Goal: Task Accomplishment & Management: Use online tool/utility

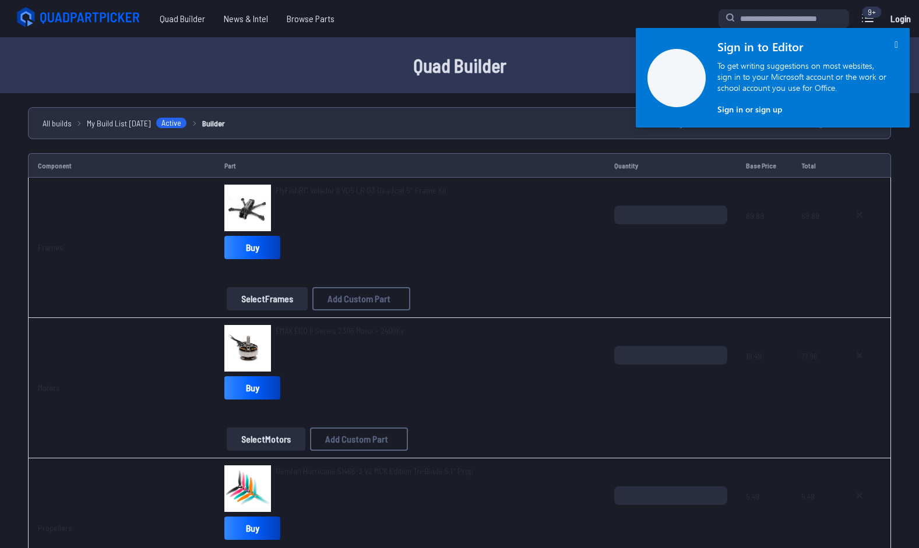
scroll to position [1050, 0]
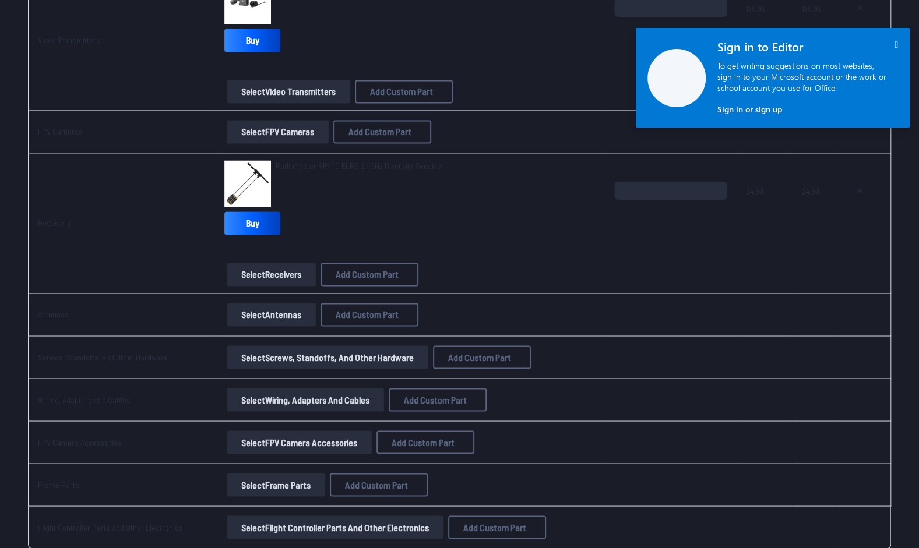
click at [895, 44] on icon "" at bounding box center [896, 45] width 3 height 10
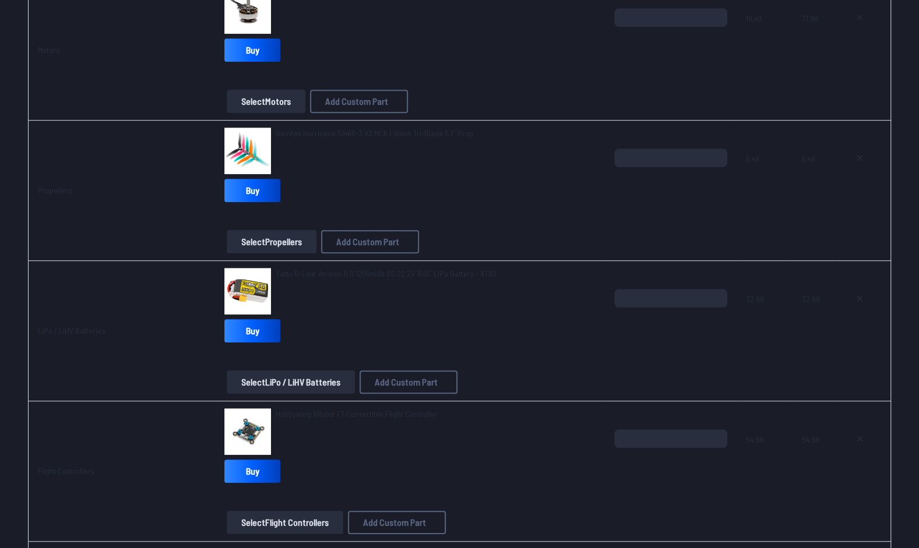
scroll to position [0, 0]
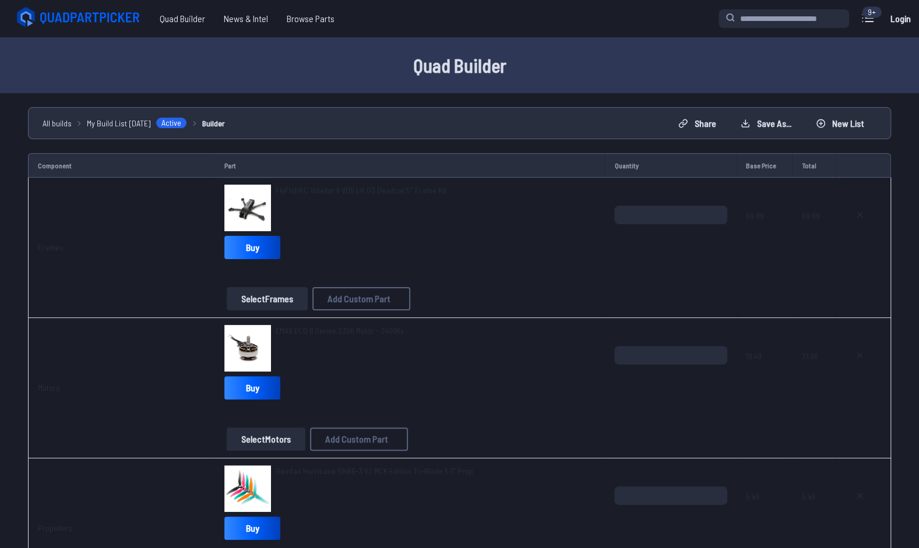
click at [900, 15] on link "Login" at bounding box center [900, 18] width 28 height 23
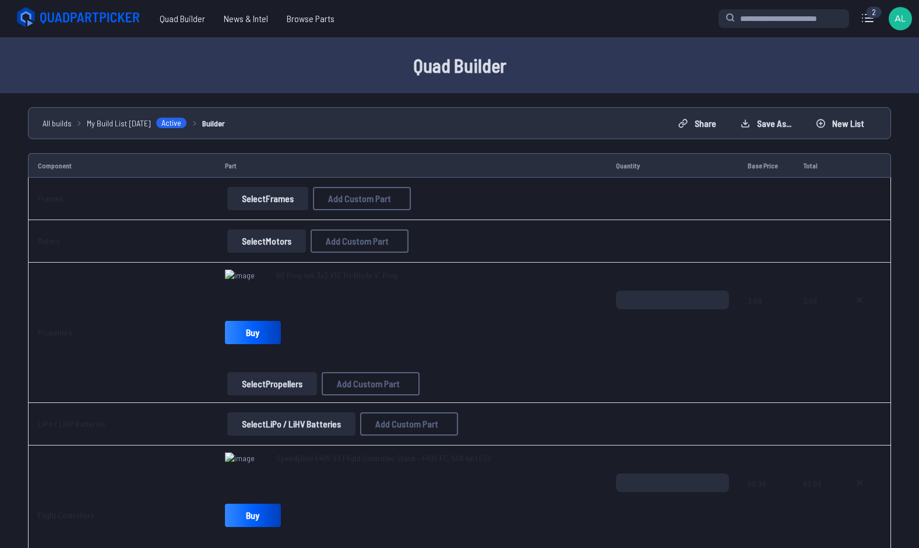
scroll to position [172, 0]
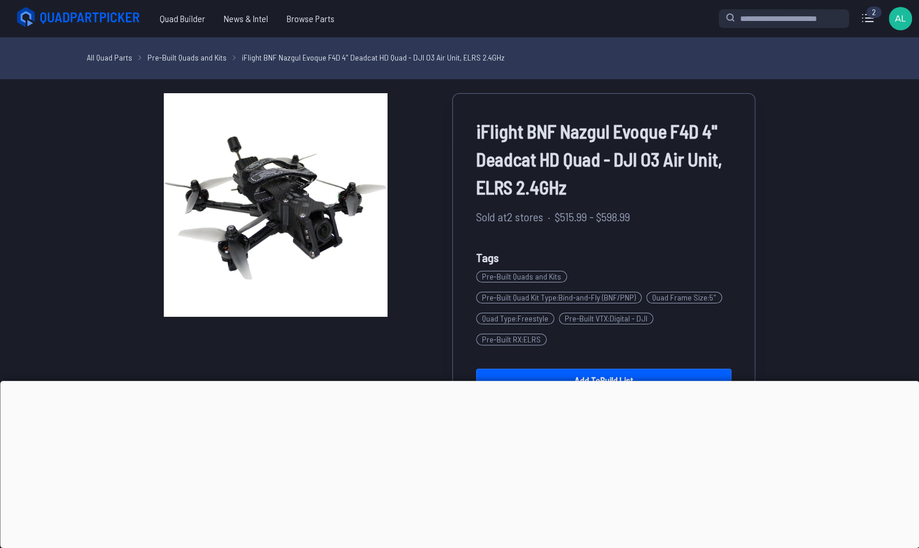
click at [459, 381] on div at bounding box center [459, 381] width 919 height 0
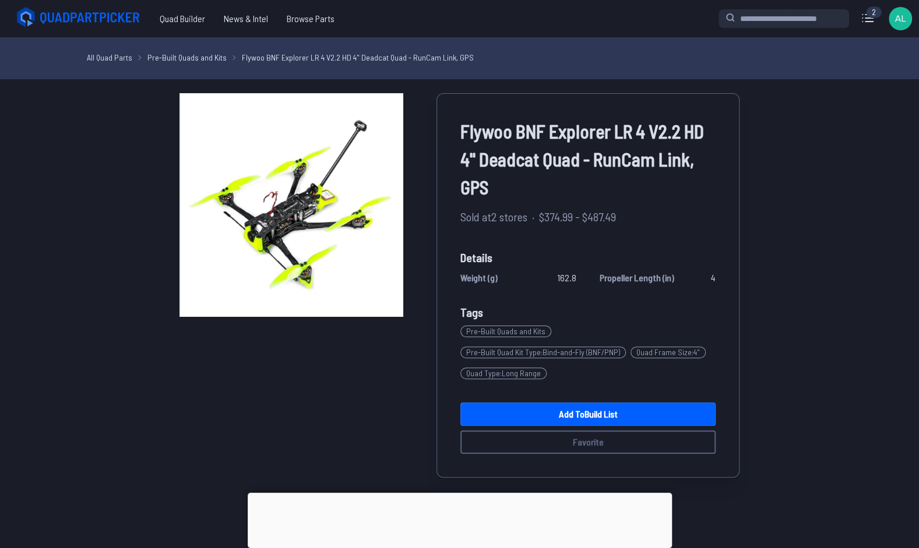
click at [455, 493] on div at bounding box center [460, 493] width 424 height 0
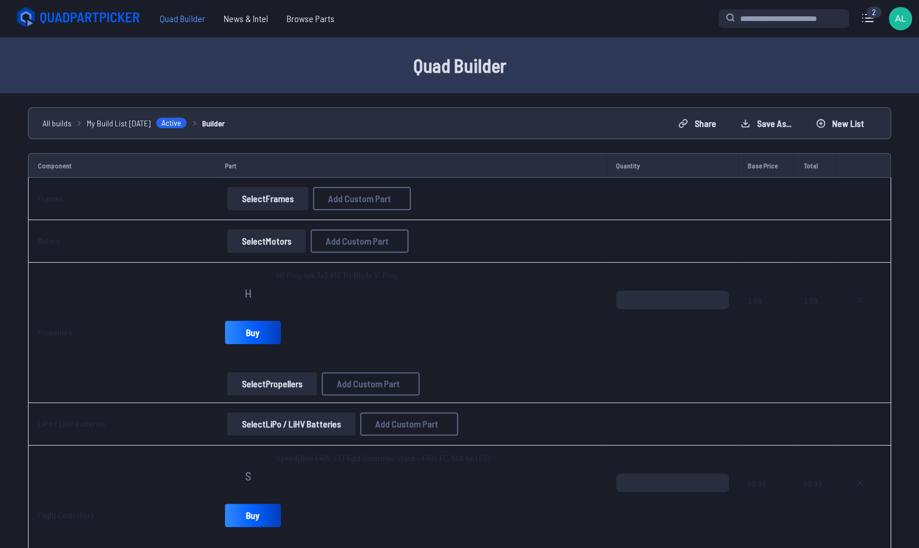
click at [187, 19] on span "Quad Builder" at bounding box center [182, 18] width 64 height 23
click at [121, 15] on icon at bounding box center [91, 18] width 101 height 12
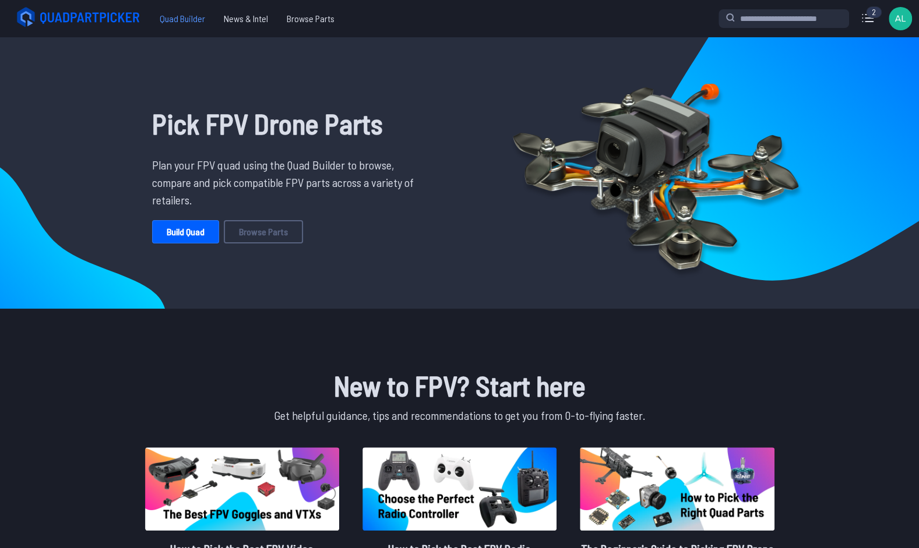
click at [177, 15] on span "Quad Builder" at bounding box center [182, 18] width 64 height 23
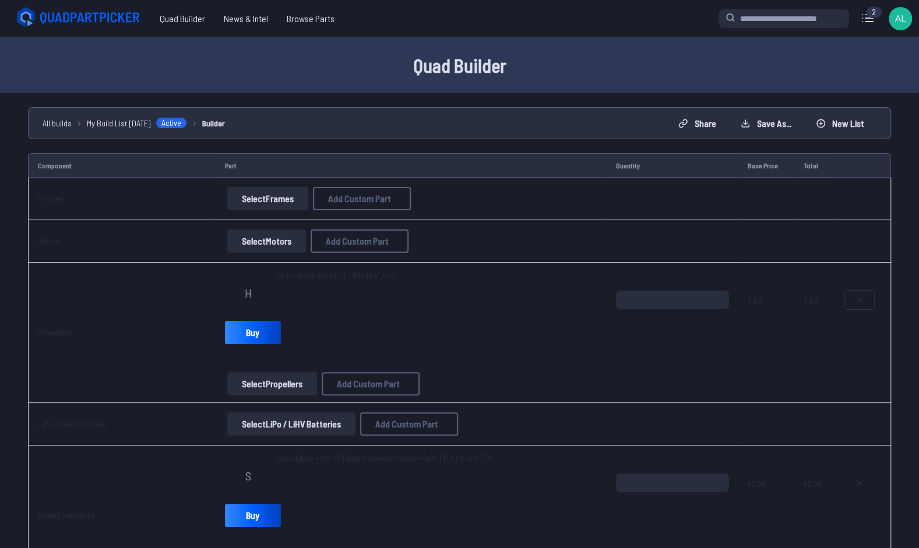
click at [857, 298] on icon at bounding box center [859, 299] width 9 height 9
type textarea "**********"
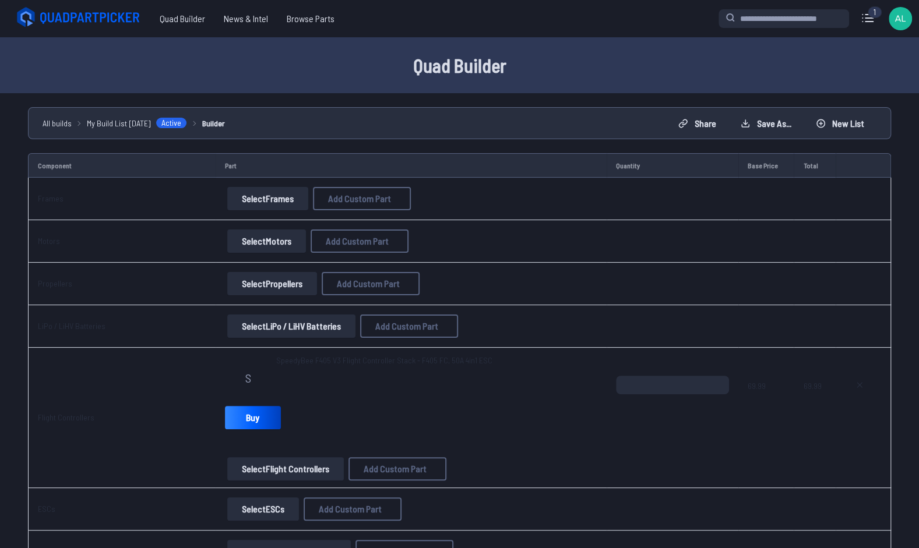
click at [395, 356] on span "SpeedyBee F405 V3 Flight Controller Stack - F405 FC, 50A 4in1 ESC" at bounding box center [384, 361] width 216 height 10
click at [393, 358] on span "SpeedyBee F405 V3 Flight Controller Stack - F405 FC, 50A 4in1 ESC" at bounding box center [384, 361] width 216 height 10
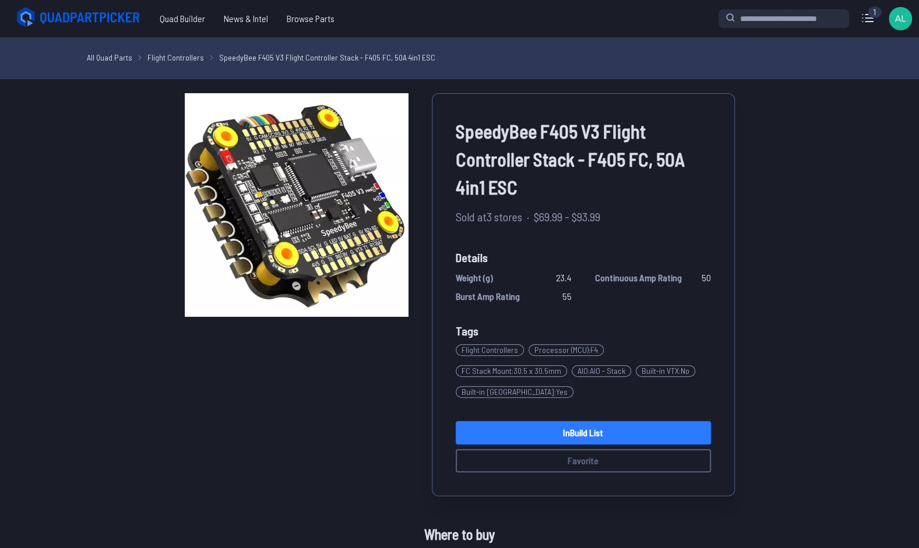
click at [515, 430] on link "In Build List" at bounding box center [583, 432] width 255 height 23
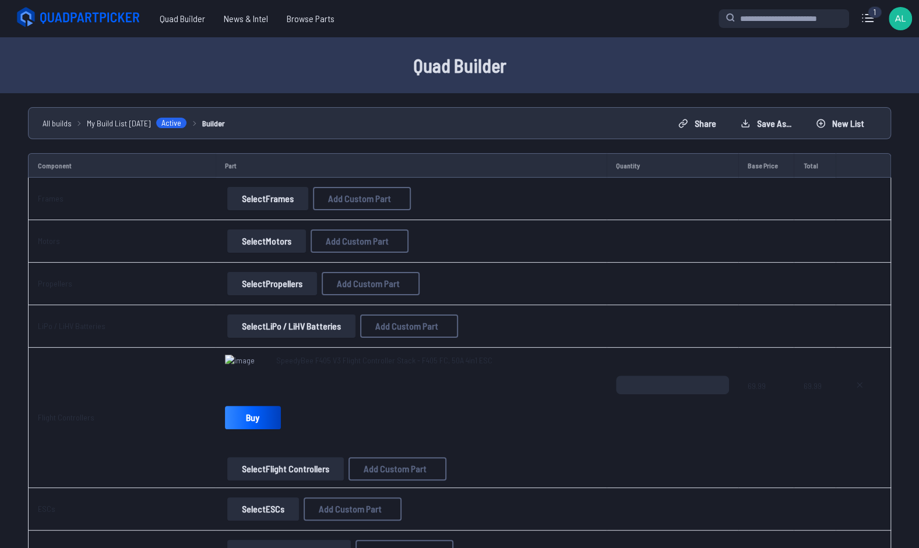
click at [261, 200] on button "Select Frames" at bounding box center [267, 198] width 81 height 23
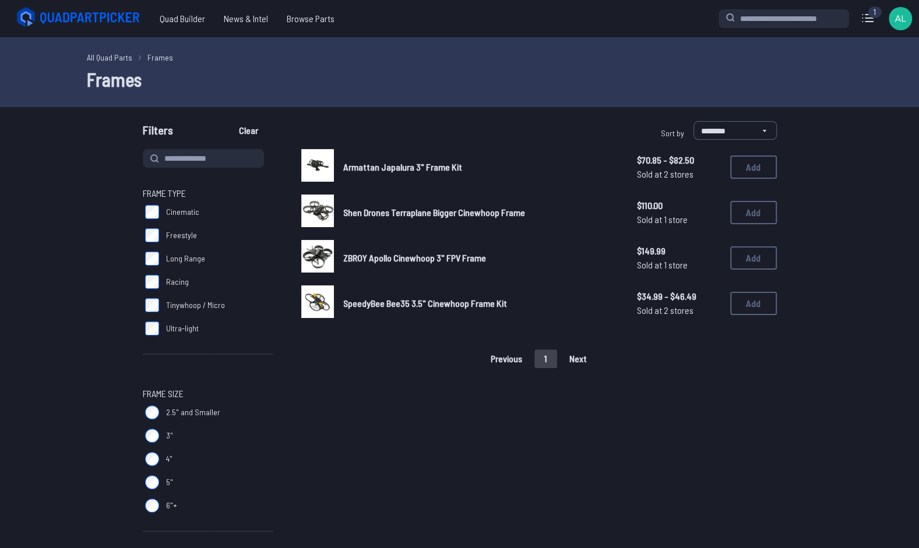
click at [151, 445] on label "3"" at bounding box center [208, 435] width 131 height 23
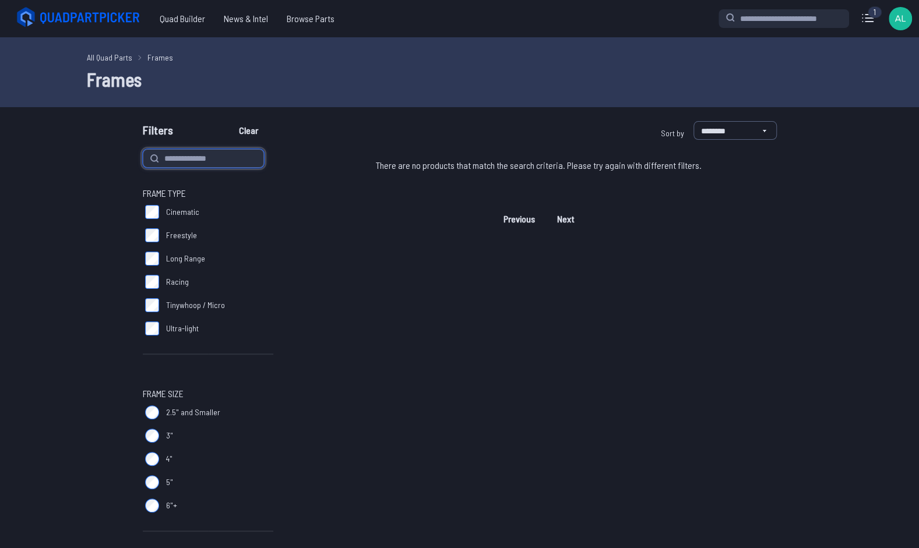
click at [181, 162] on input at bounding box center [203, 158] width 121 height 19
type input "******"
click at [229, 121] on button "Clear" at bounding box center [248, 130] width 39 height 19
type input "******"
click at [229, 121] on button "Clear" at bounding box center [248, 130] width 39 height 19
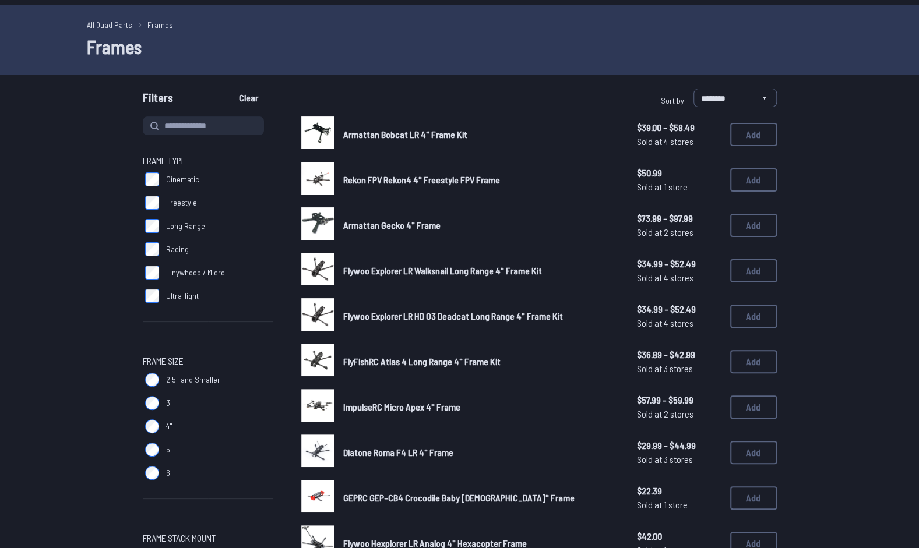
scroll to position [43, 0]
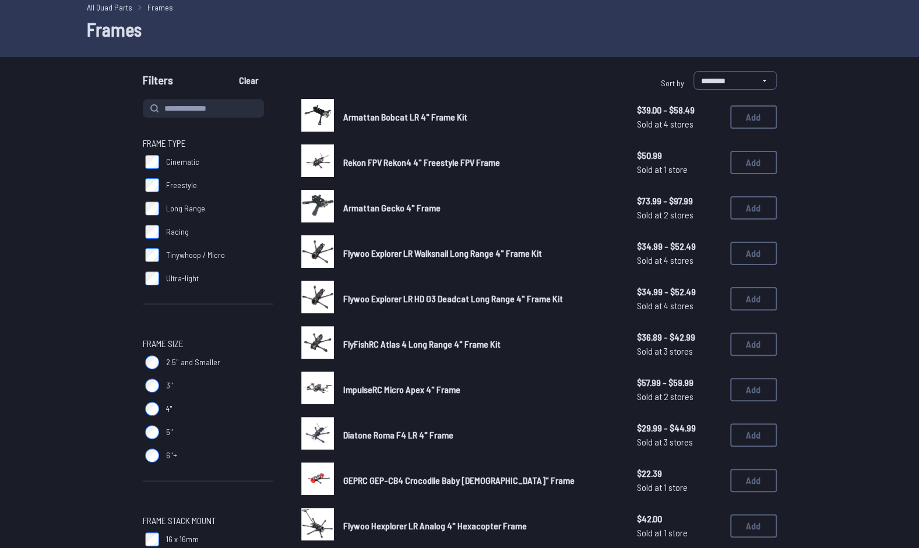
scroll to position [48, 0]
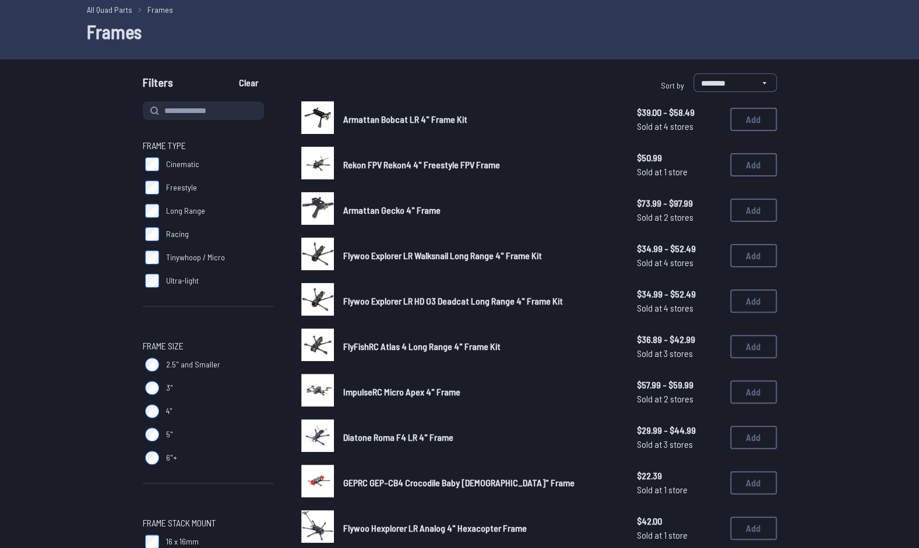
click at [404, 163] on span "Rekon FPV Rekon4 4" Freestyle FPV Frame" at bounding box center [421, 164] width 157 height 11
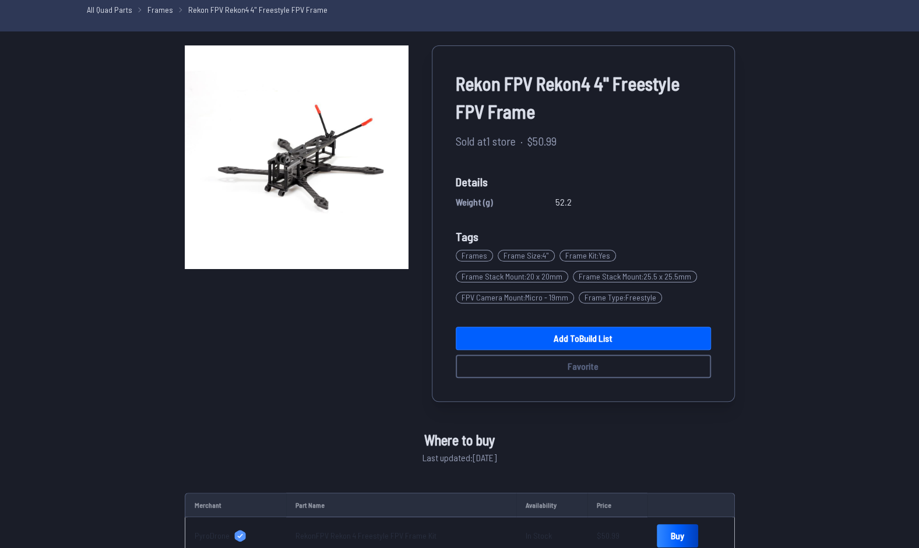
scroll to position [10, 0]
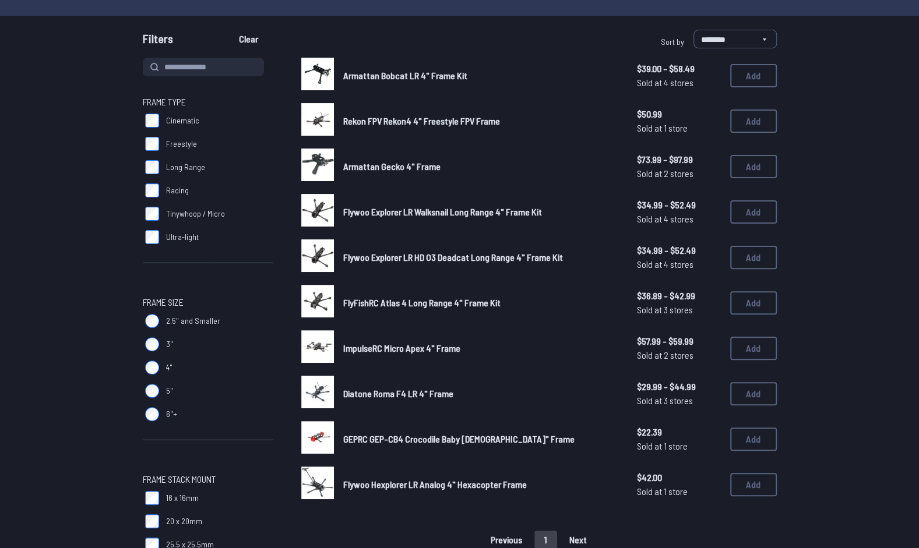
scroll to position [103, 0]
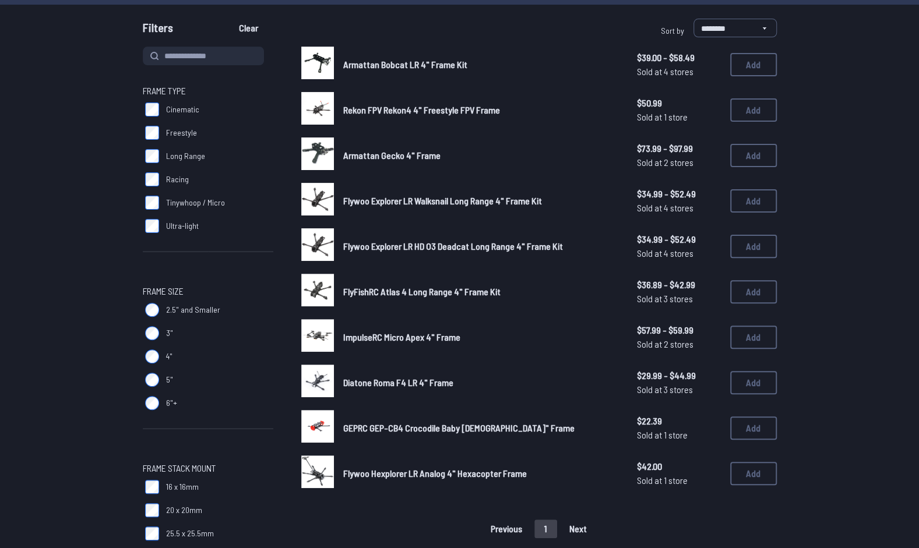
click at [415, 290] on span "FlyFishRC Atlas 4 Long Range 4" Frame Kit" at bounding box center [421, 291] width 157 height 11
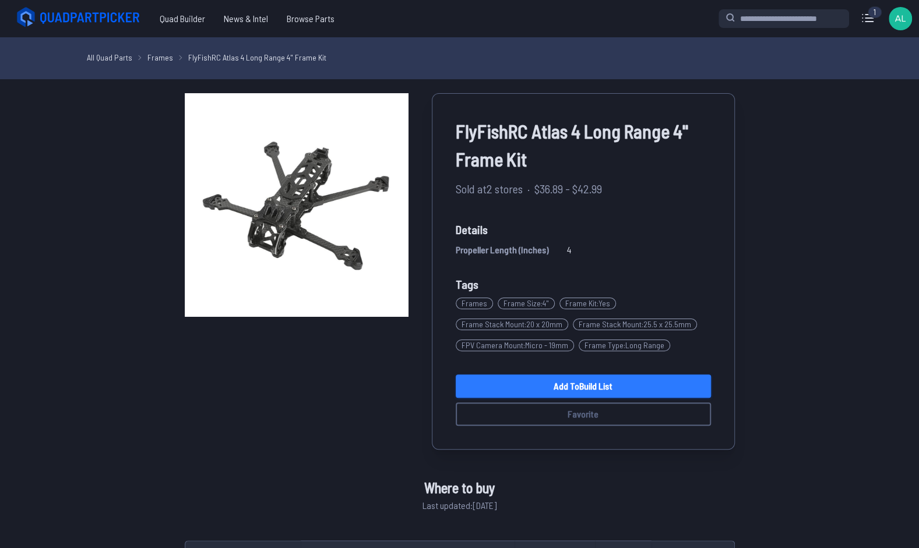
click at [585, 386] on link "Add to Build List" at bounding box center [583, 386] width 255 height 23
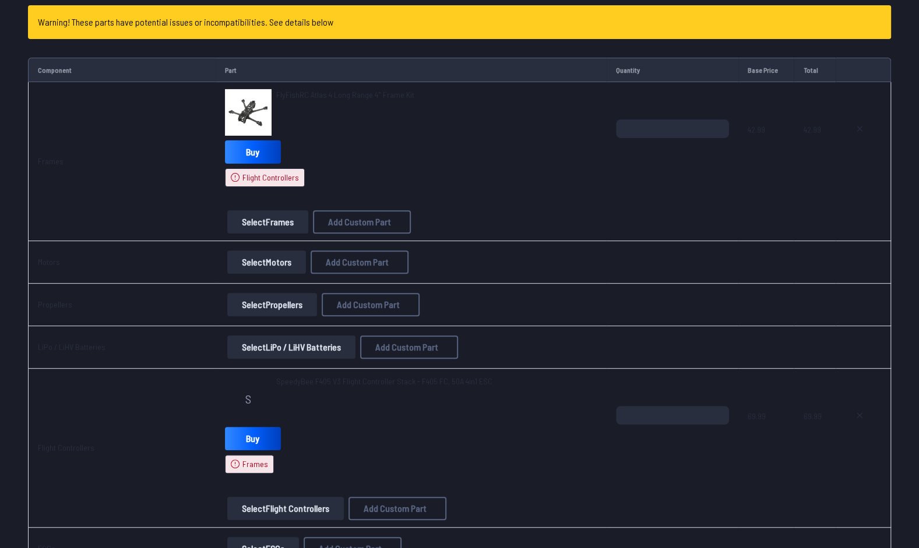
scroll to position [153, 0]
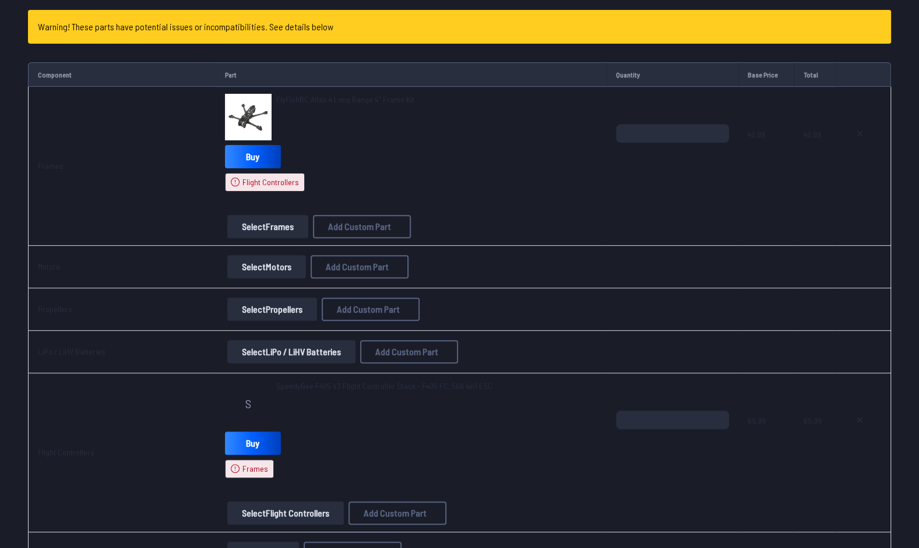
click at [358, 104] on div "FlyFishRC Atlas 4 Long Range 4" Frame Kit" at bounding box center [345, 117] width 138 height 47
click at [364, 99] on span "FlyFishRC Atlas 4 Long Range 4" Frame Kit" at bounding box center [345, 99] width 138 height 10
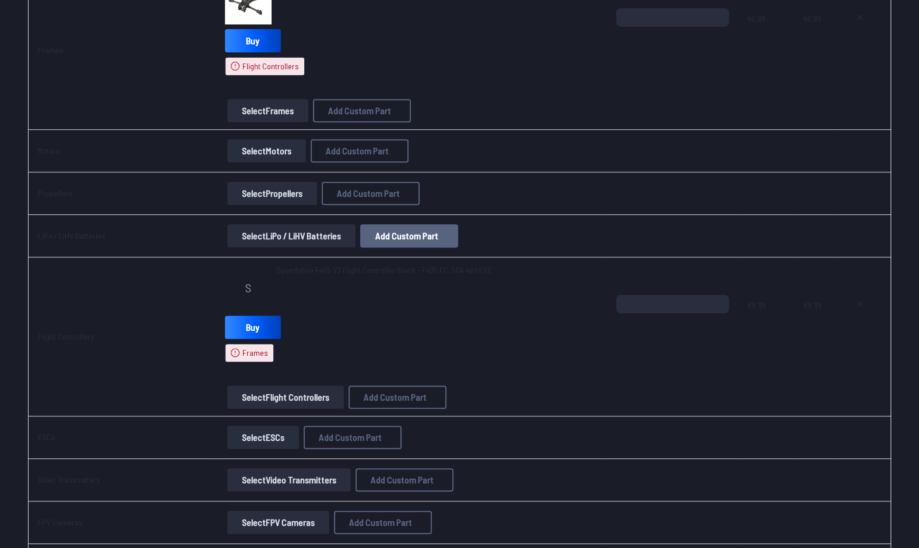
scroll to position [286, 0]
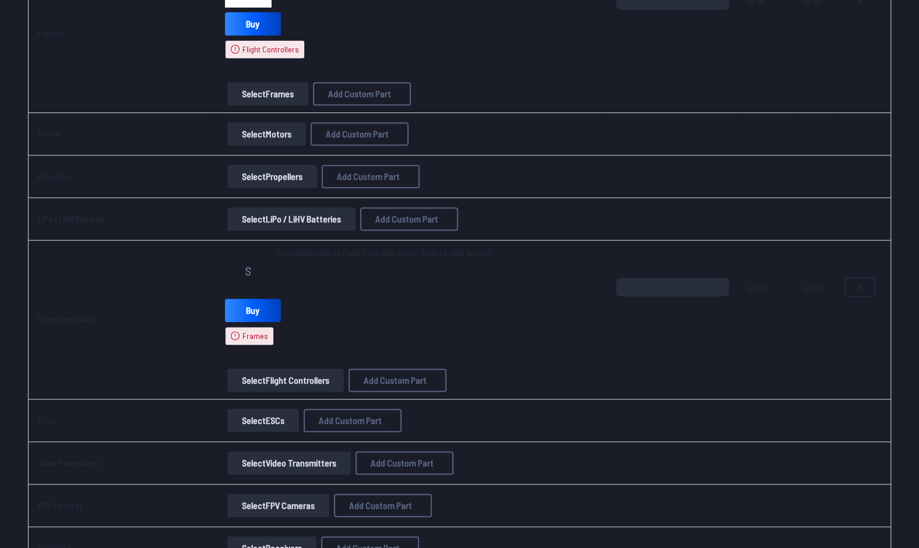
click at [862, 288] on icon at bounding box center [859, 287] width 9 height 9
type textarea "**********"
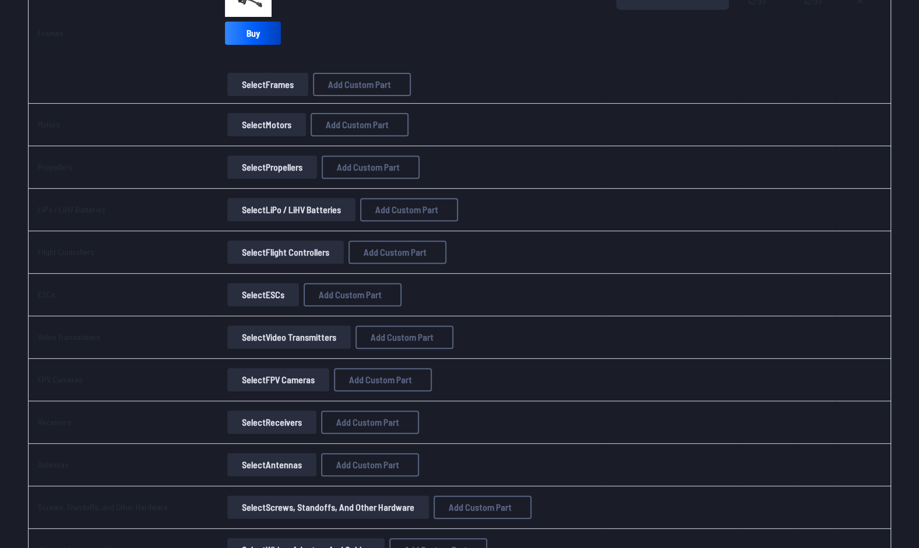
click at [265, 246] on button "Select Flight Controllers" at bounding box center [285, 252] width 117 height 23
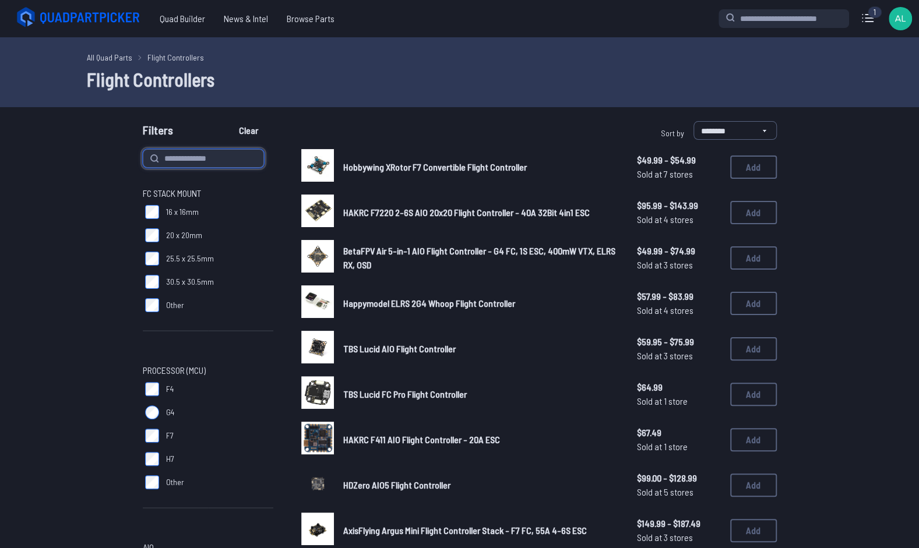
click at [181, 160] on input at bounding box center [203, 158] width 121 height 19
type input "*********"
click at [229, 121] on button "Clear" at bounding box center [248, 130] width 39 height 19
type input "*********"
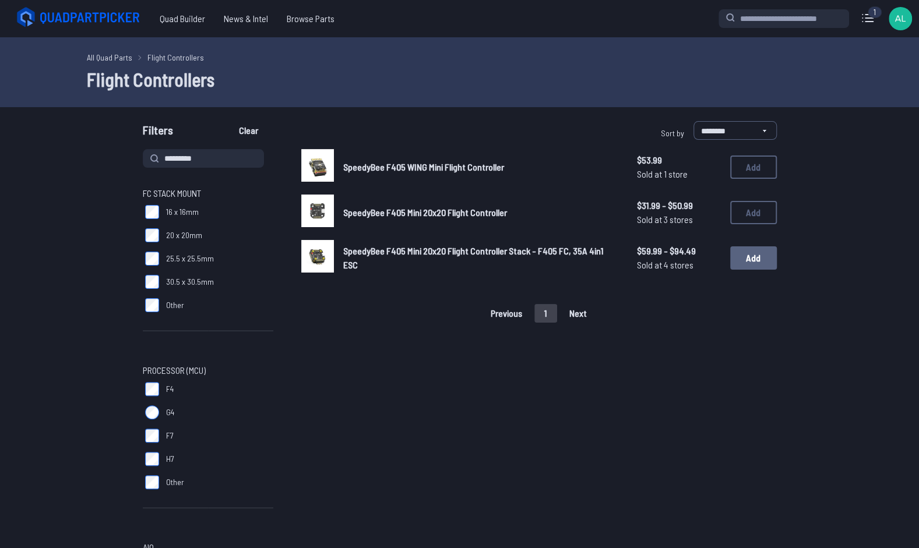
click at [748, 266] on button "Add" at bounding box center [753, 258] width 47 height 23
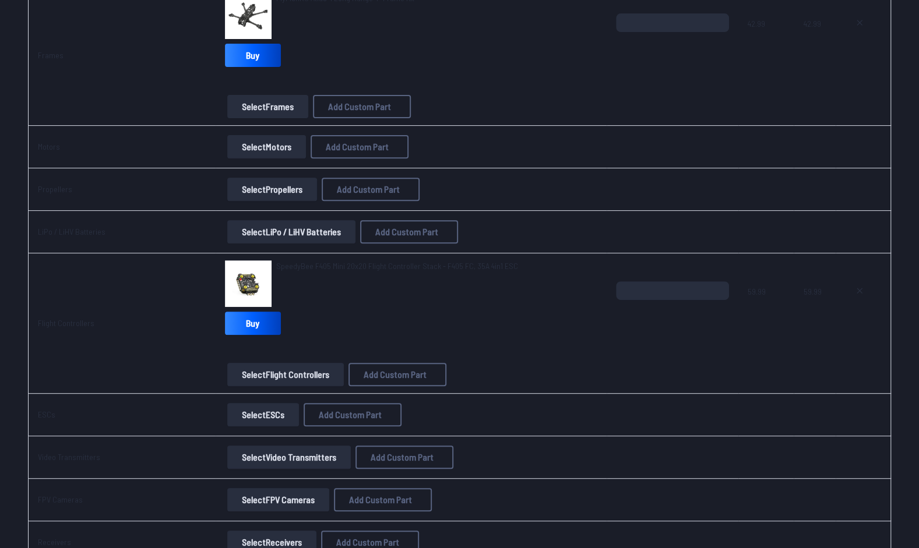
scroll to position [191, 0]
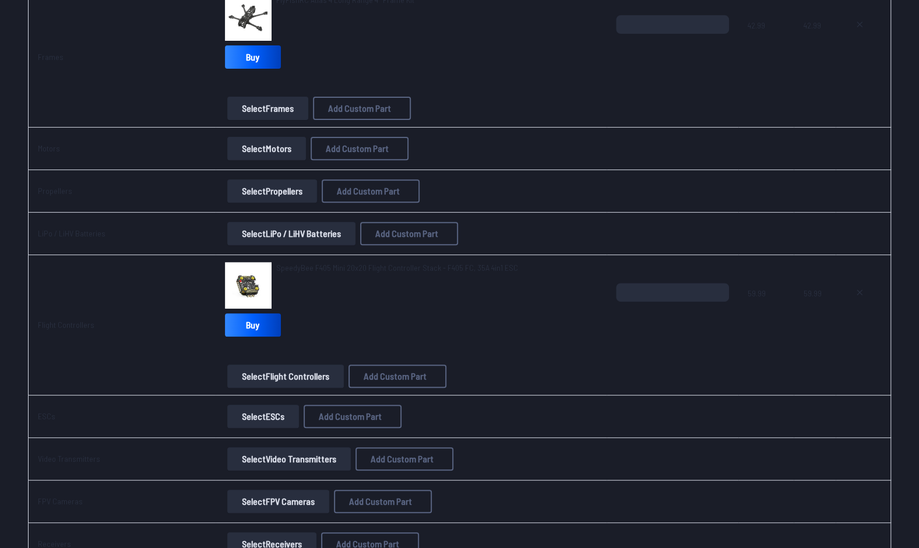
click at [328, 232] on button "Select LiPo / LiHV Batteries" at bounding box center [291, 233] width 128 height 23
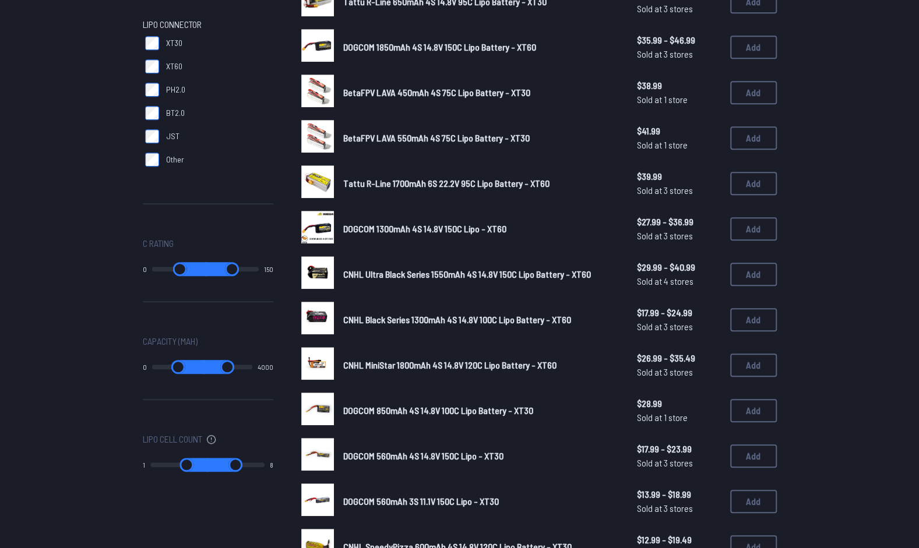
scroll to position [393, 0]
drag, startPoint x: 245, startPoint y: 367, endPoint x: 200, endPoint y: 367, distance: 45.5
type input "****"
click at [203, 367] on input "range" at bounding box center [227, 367] width 49 height 14
drag, startPoint x: 161, startPoint y: 368, endPoint x: 183, endPoint y: 367, distance: 22.2
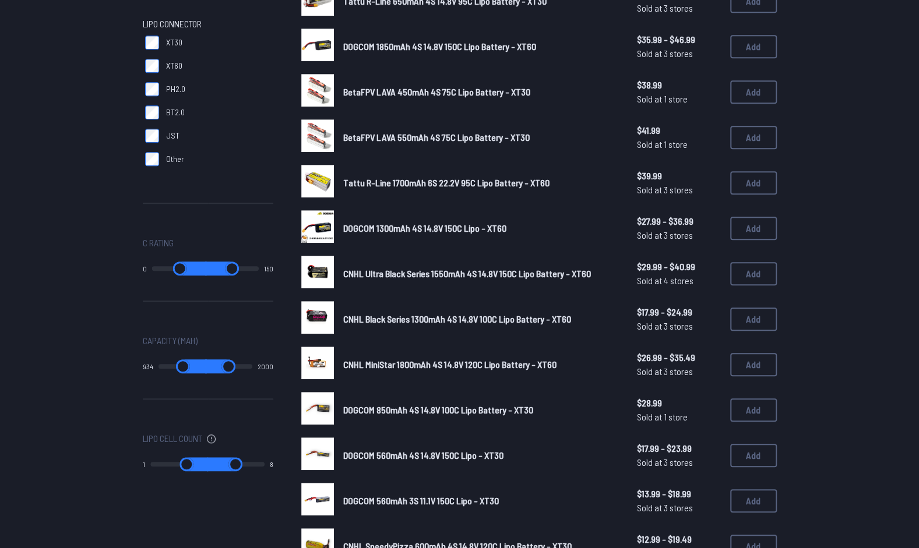
type input "***"
click at [183, 367] on input "range" at bounding box center [183, 367] width 48 height 14
click at [145, 366] on output "973" at bounding box center [148, 366] width 10 height 9
type input "***"
type input "****"
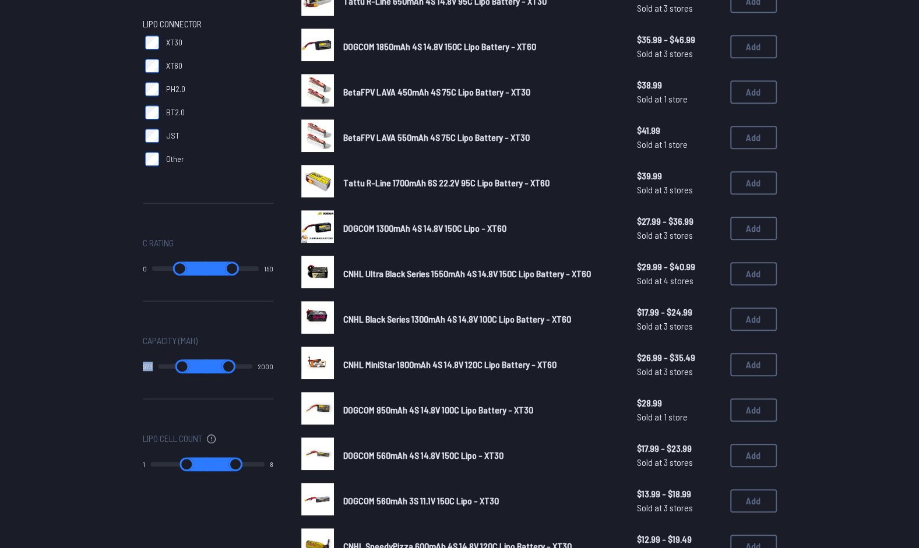
drag, startPoint x: 152, startPoint y: 365, endPoint x: 142, endPoint y: 365, distance: 9.9
click at [142, 365] on div "Cells 1S 2S 3S 4S 5S 6S 8S LiPo Connector XT30 XT60 PH2.0 BT2.0 JST Other C Rat…" at bounding box center [460, 229] width 746 height 946
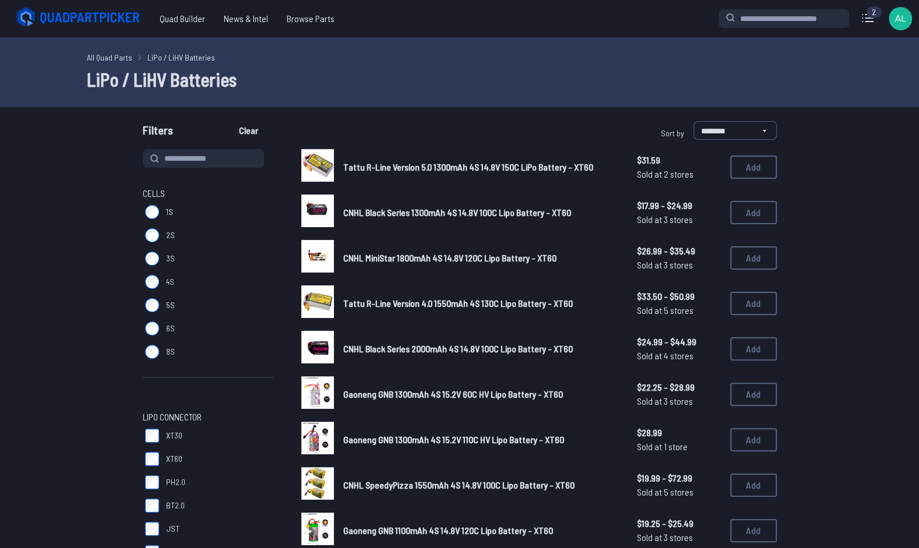
drag, startPoint x: 142, startPoint y: 365, endPoint x: 104, endPoint y: 368, distance: 38.0
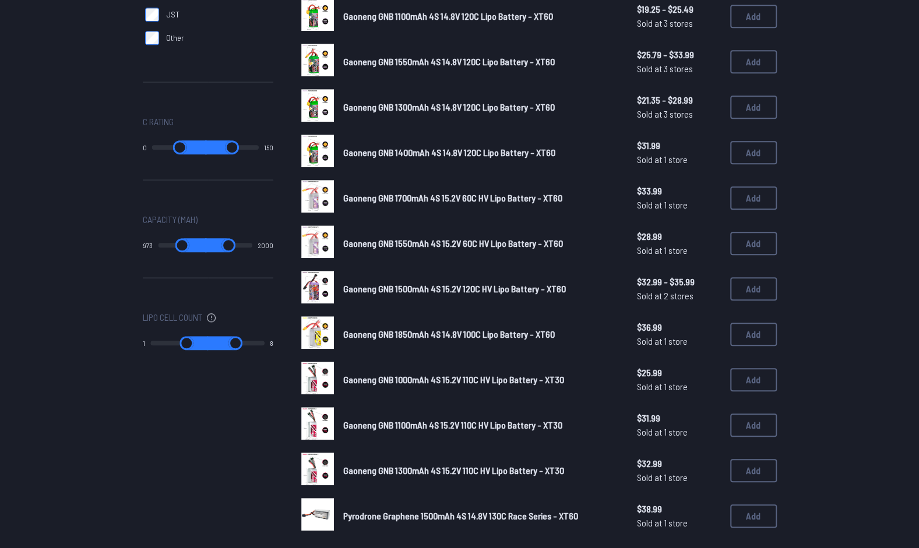
scroll to position [509, 0]
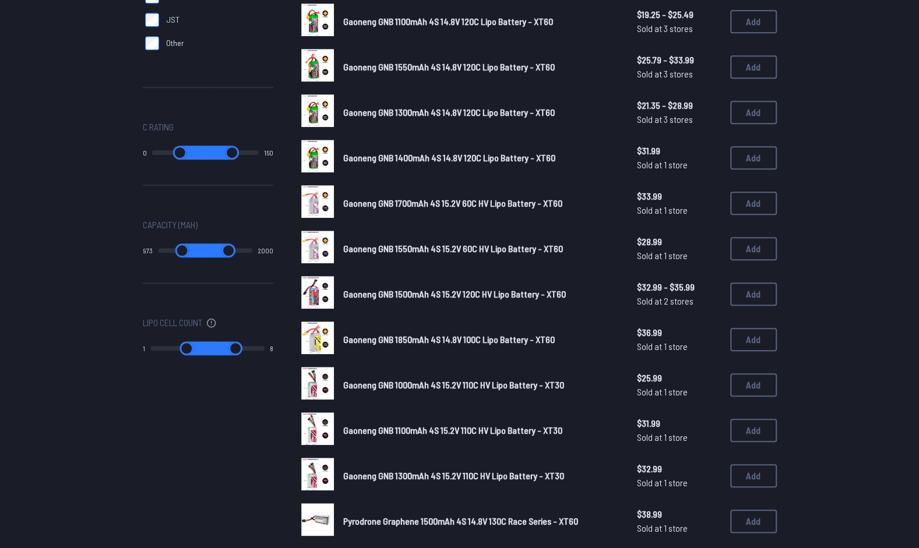
click at [153, 251] on div "973" at bounding box center [174, 251] width 63 height 14
click at [148, 251] on output "973" at bounding box center [148, 250] width 10 height 9
drag, startPoint x: 148, startPoint y: 251, endPoint x: 117, endPoint y: 273, distance: 38.2
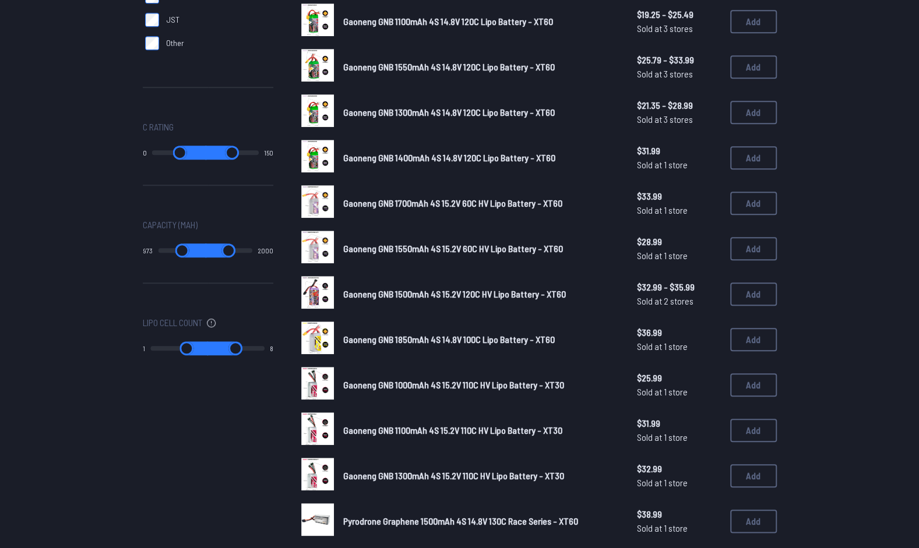
click at [117, 273] on div "Cells 1S 2S 3S 4S 5S 6S 8S LiPo Connector XT30 XT60 PH2.0 BT2.0 JST Other C Rat…" at bounding box center [460, 113] width 746 height 946
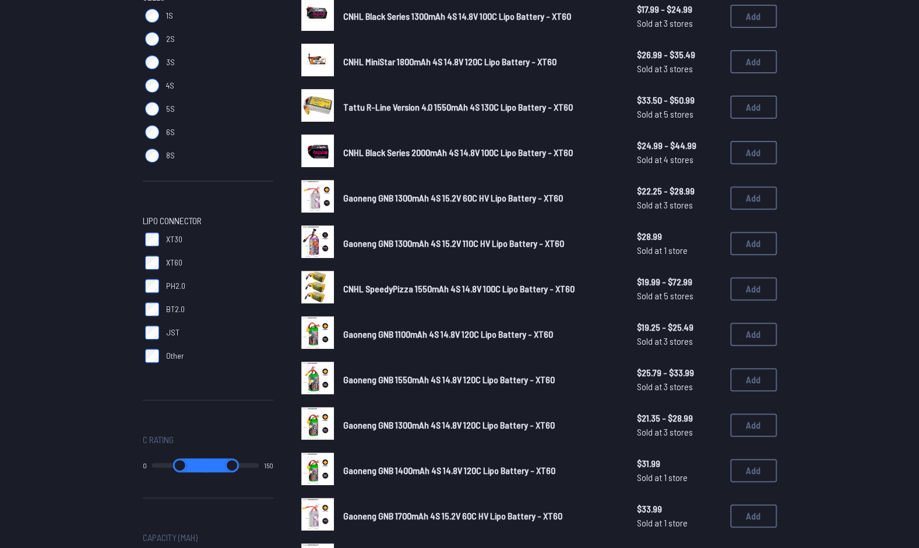
scroll to position [0, 0]
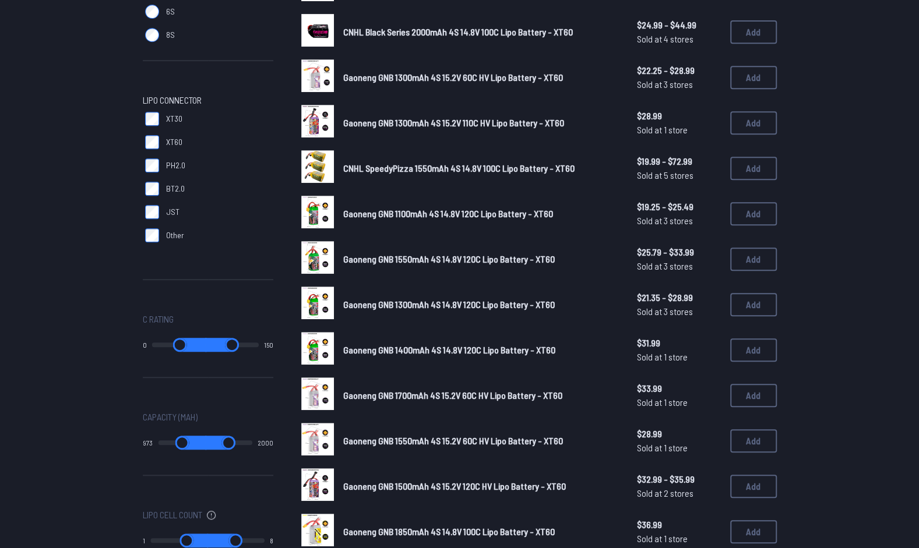
click at [345, 294] on div "Gaoneng GNB 1300mAh 4S 14.8V 120C Lipo Battery - XT60 $21.35 - $28.99 Sold at 3…" at bounding box center [539, 305] width 476 height 36
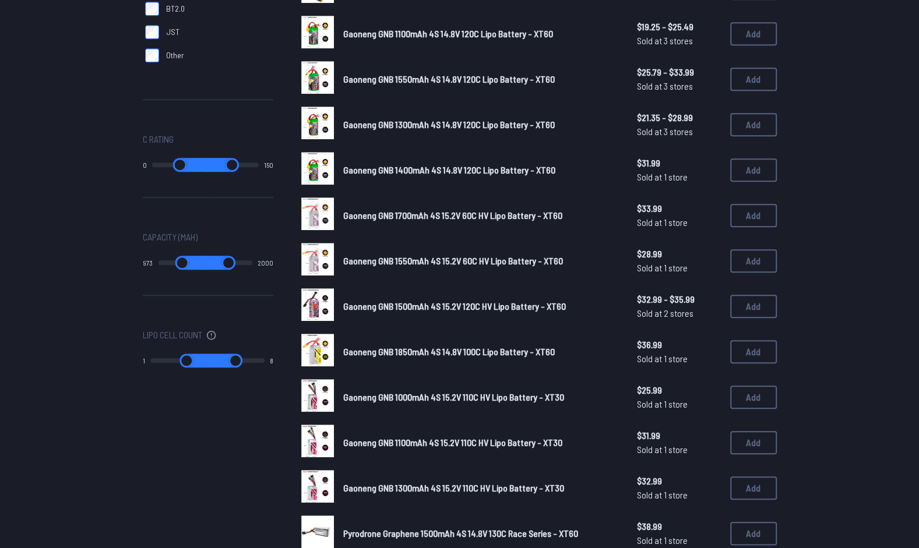
scroll to position [499, 0]
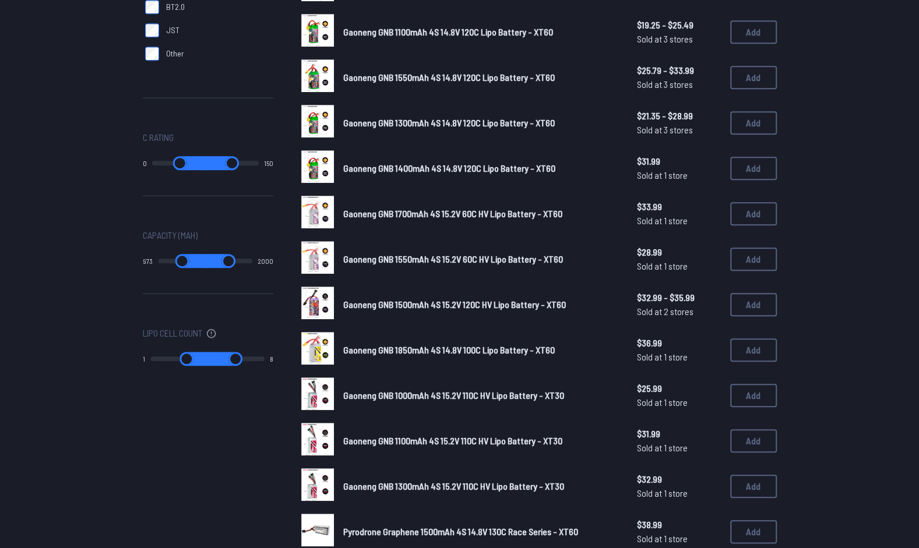
drag, startPoint x: 185, startPoint y: 264, endPoint x: 117, endPoint y: 271, distance: 68.0
type input "*"
click at [158, 268] on input "range" at bounding box center [182, 261] width 48 height 14
drag, startPoint x: 215, startPoint y: 259, endPoint x: 336, endPoint y: 228, distance: 125.0
type input "****"
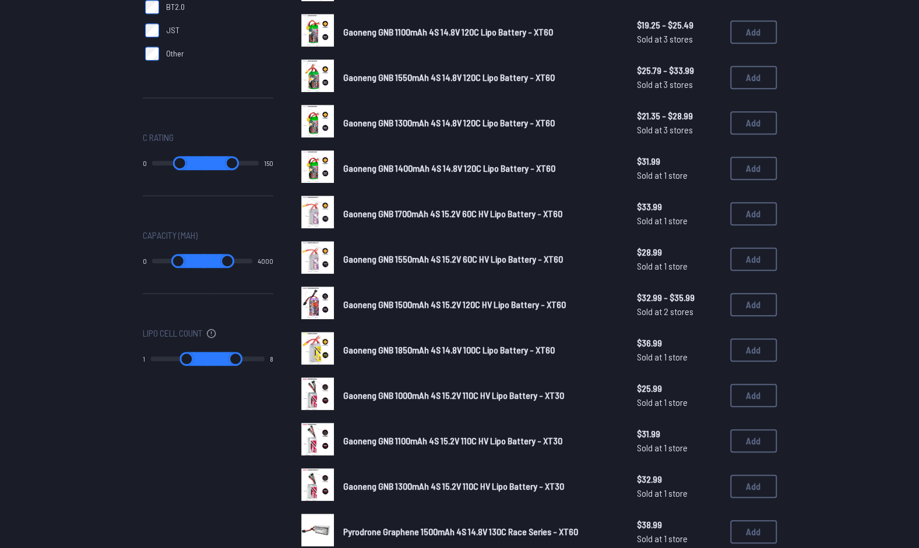
click at [252, 254] on input "range" at bounding box center [227, 261] width 49 height 14
type input "*"
type input "****"
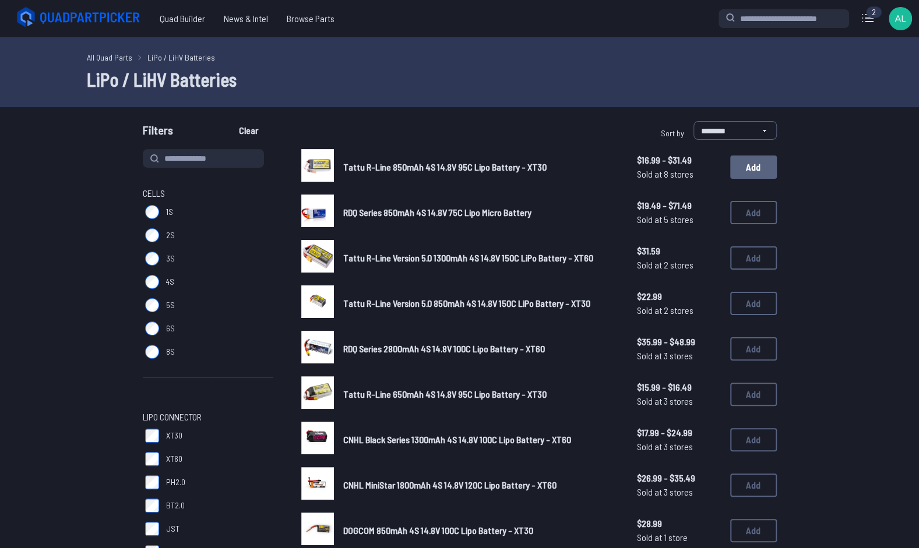
click at [758, 168] on button "Add" at bounding box center [753, 167] width 47 height 23
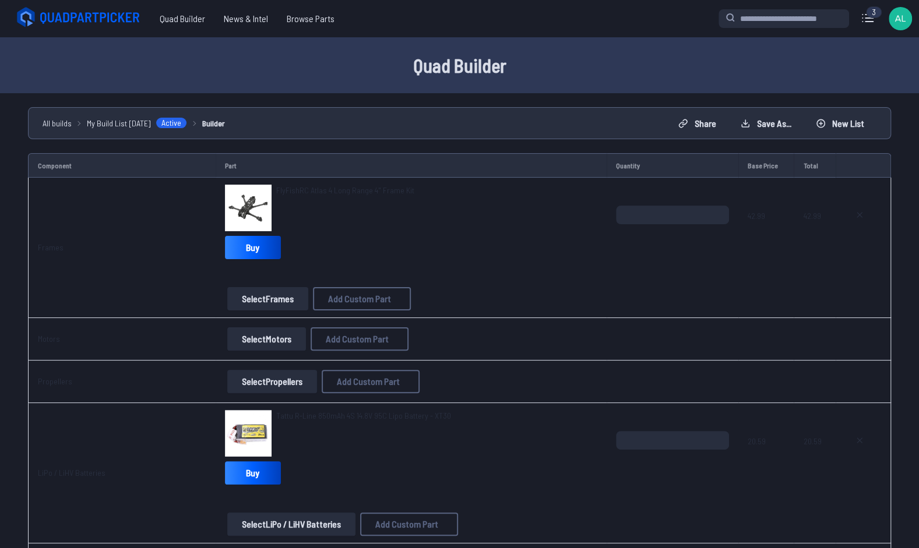
click at [272, 341] on button "Select Motors" at bounding box center [266, 339] width 79 height 23
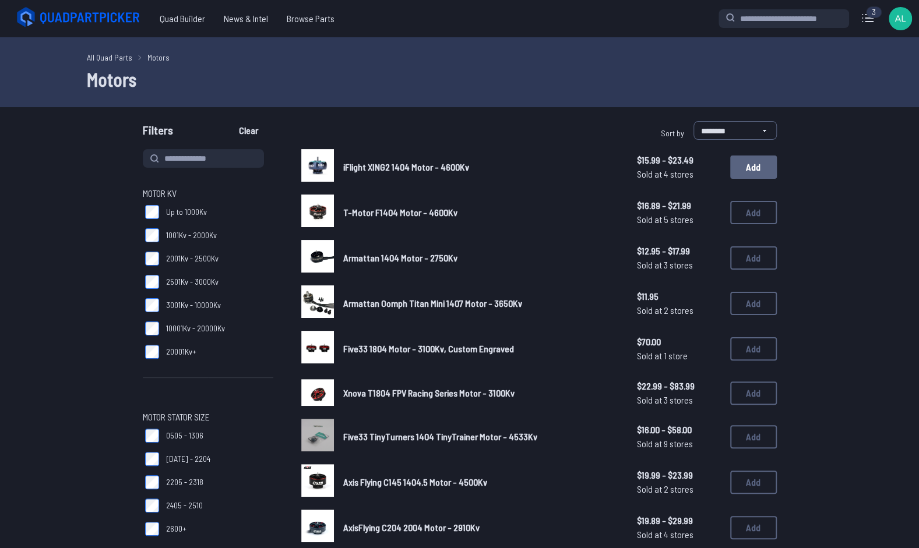
click at [744, 166] on button "Add" at bounding box center [753, 167] width 47 height 23
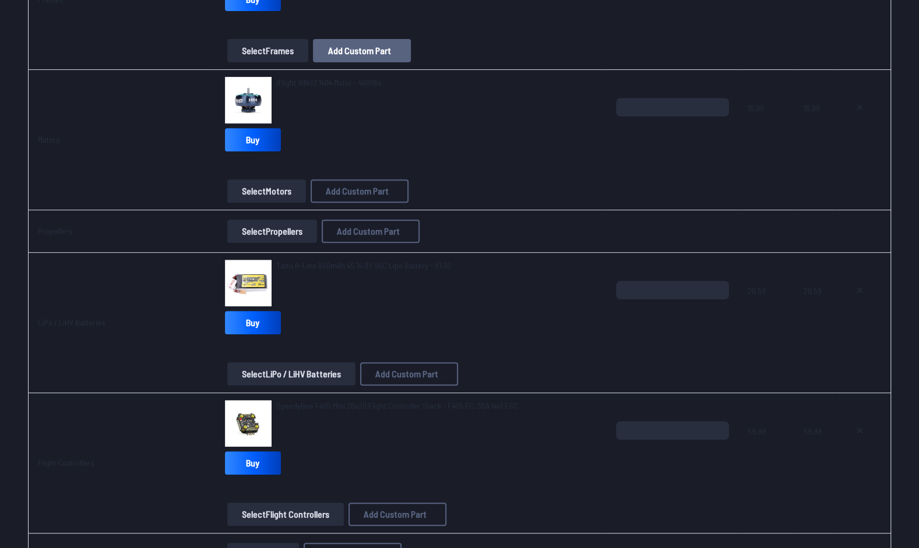
scroll to position [241, 0]
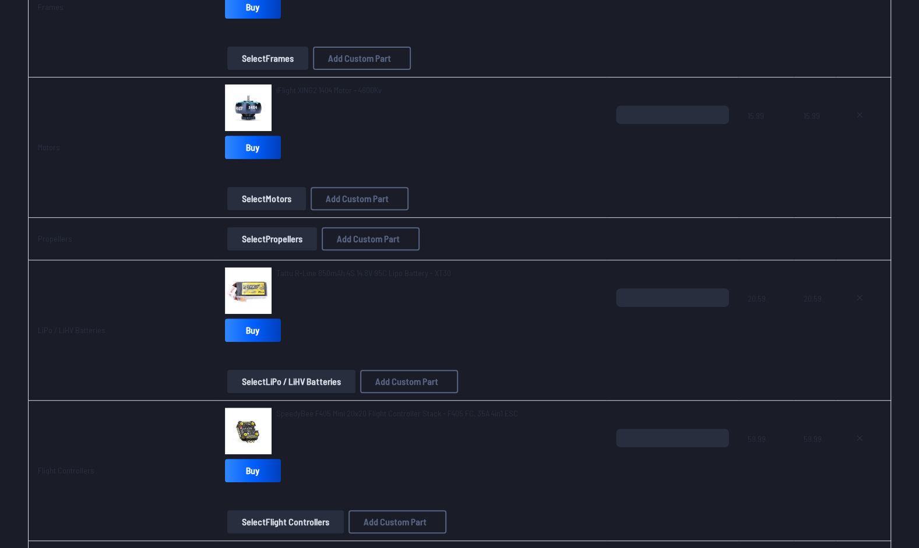
click at [295, 238] on button "Select Propellers" at bounding box center [272, 238] width 90 height 23
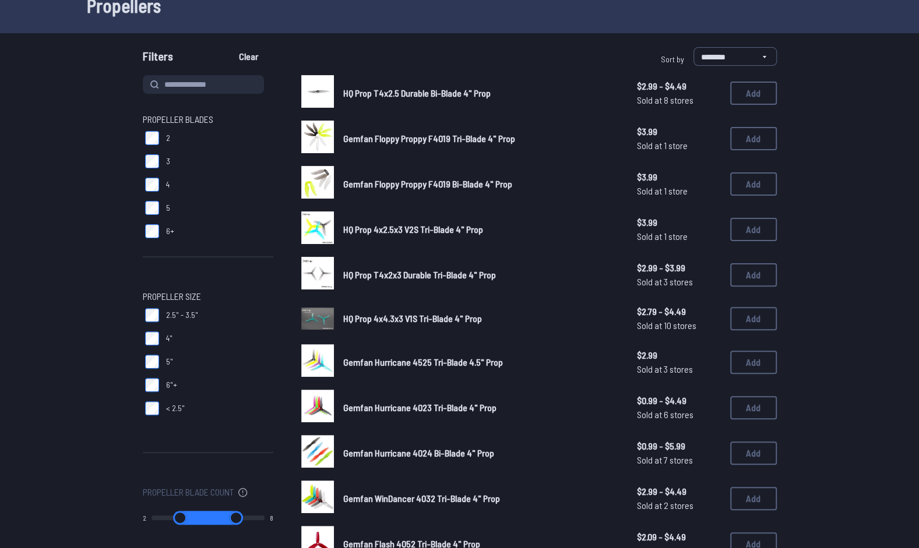
scroll to position [75, 0]
click at [752, 409] on button "Add" at bounding box center [753, 407] width 47 height 23
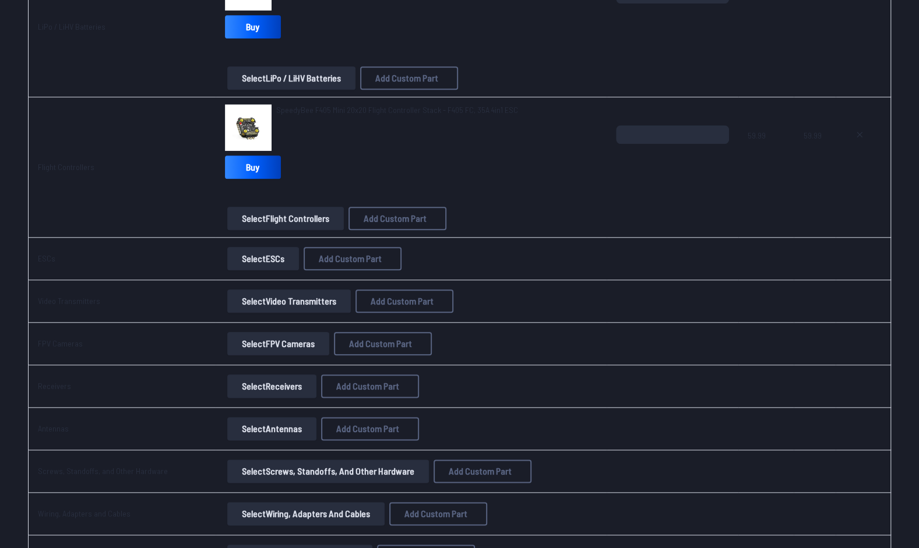
scroll to position [646, 0]
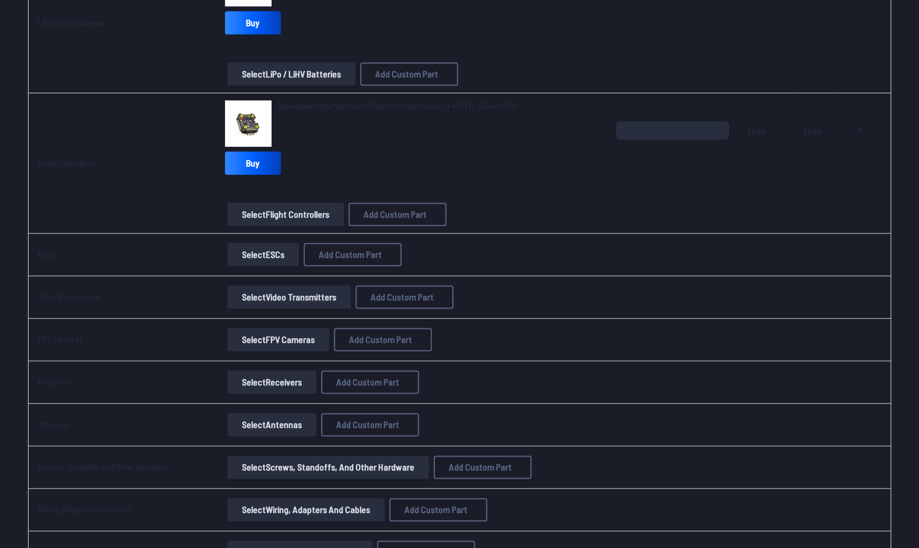
click at [293, 300] on button "Select Video Transmitters" at bounding box center [289, 297] width 124 height 23
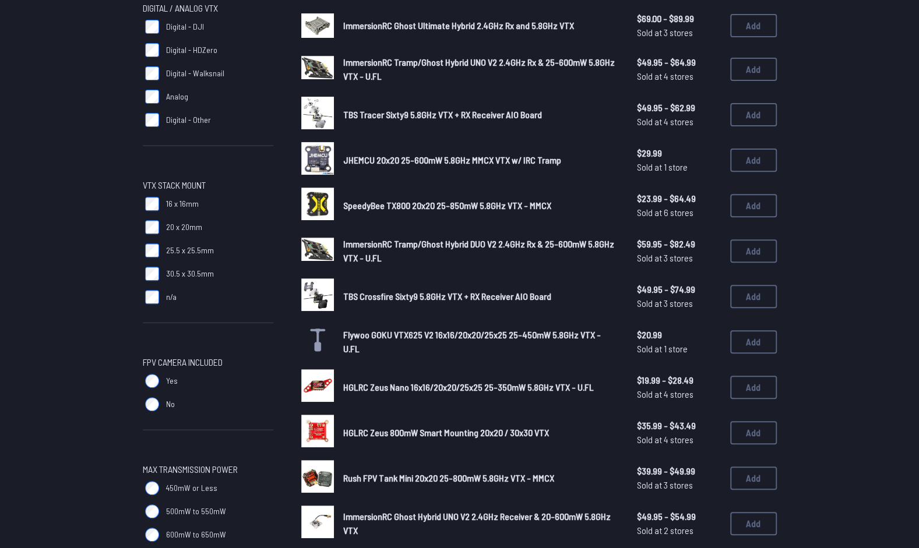
scroll to position [176, 0]
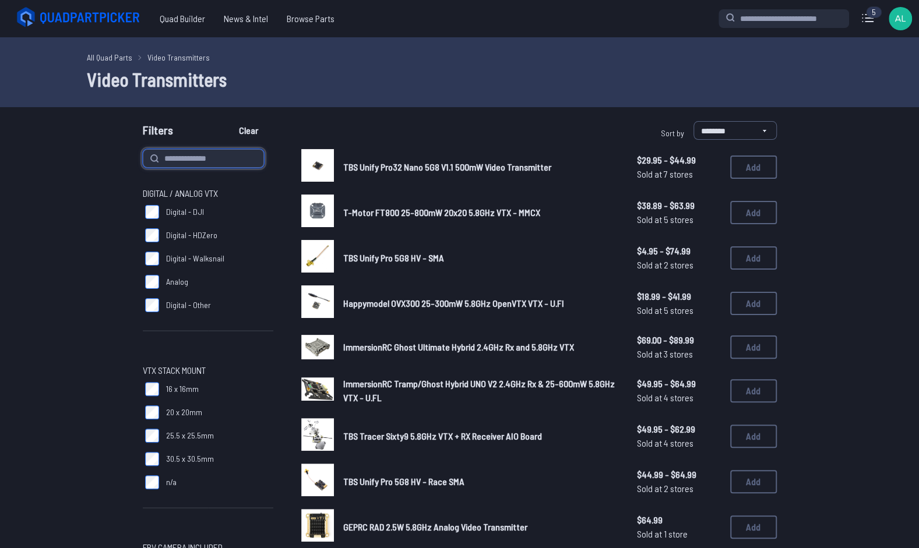
click at [221, 154] on input at bounding box center [203, 158] width 121 height 19
type input "***"
click at [229, 121] on button "Clear" at bounding box center [248, 130] width 39 height 19
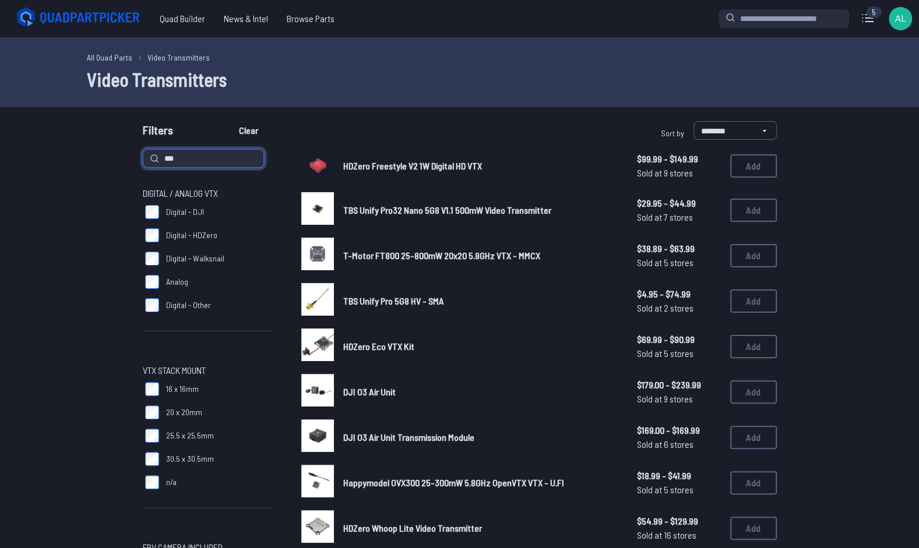
type input "***"
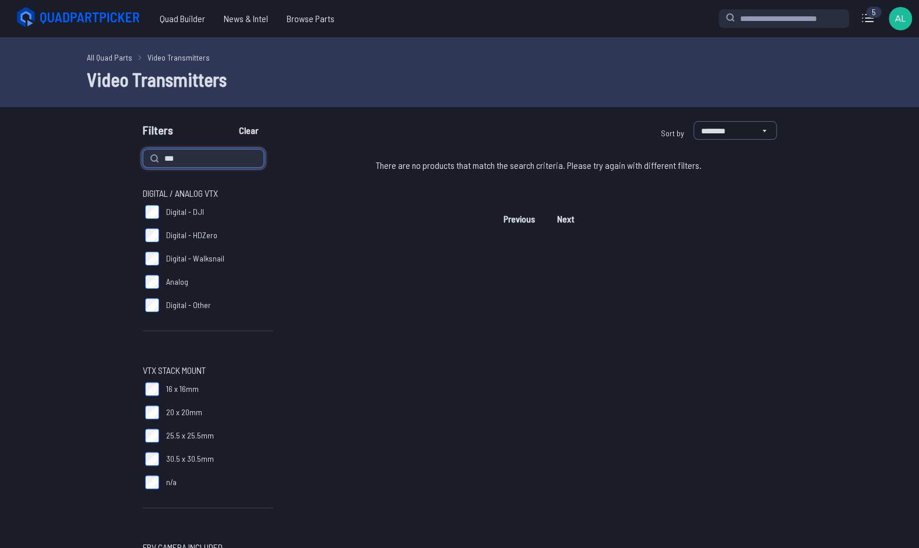
click at [178, 156] on input "***" at bounding box center [203, 158] width 121 height 19
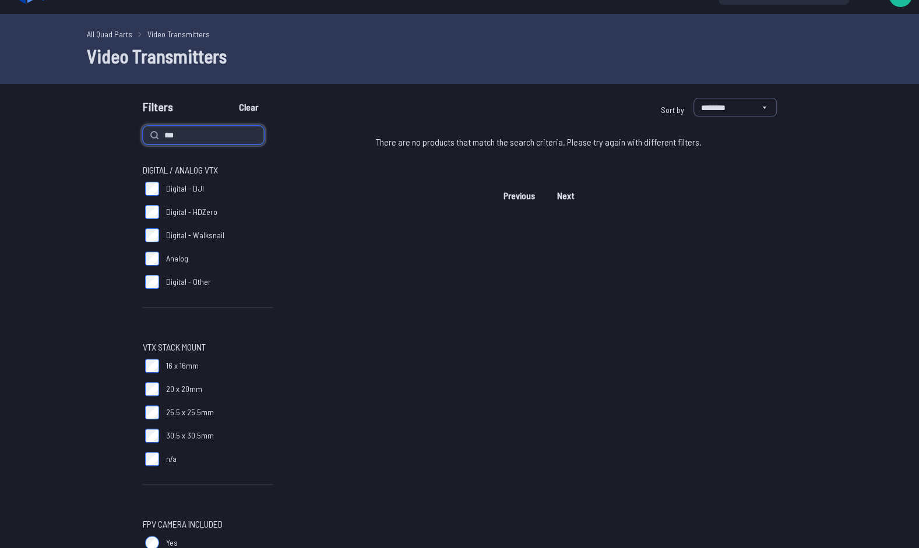
scroll to position [23, 0]
click at [191, 133] on input "***" at bounding box center [203, 135] width 121 height 19
type input "*"
click at [229, 98] on button "Clear" at bounding box center [248, 107] width 39 height 19
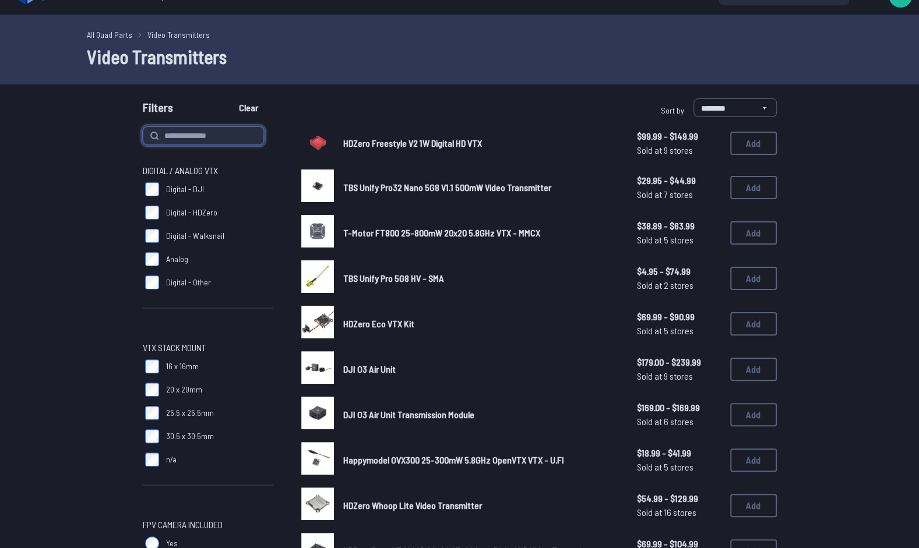
click at [192, 133] on input at bounding box center [203, 135] width 121 height 19
type input "***"
click at [229, 98] on button "Clear" at bounding box center [248, 107] width 39 height 19
type input "***"
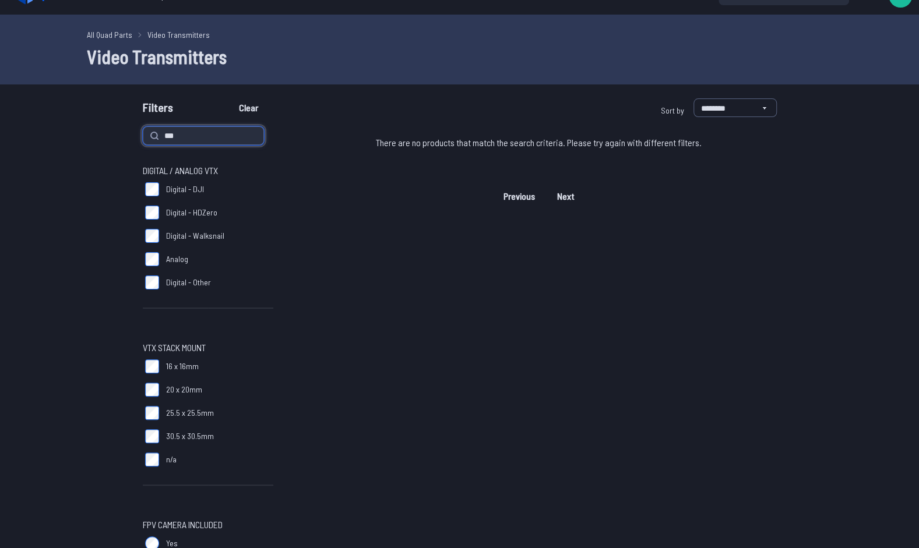
drag, startPoint x: 192, startPoint y: 133, endPoint x: 132, endPoint y: 131, distance: 60.7
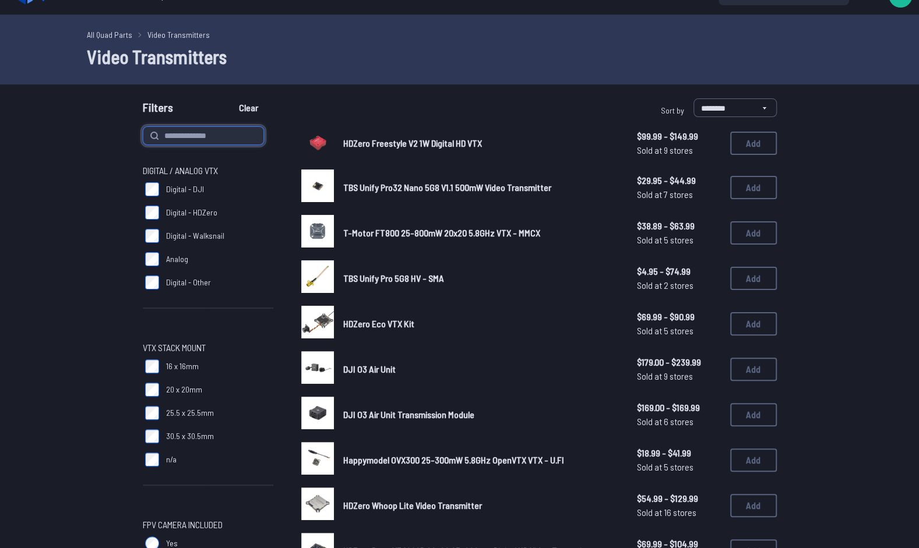
click at [229, 98] on button "Clear" at bounding box center [248, 107] width 39 height 19
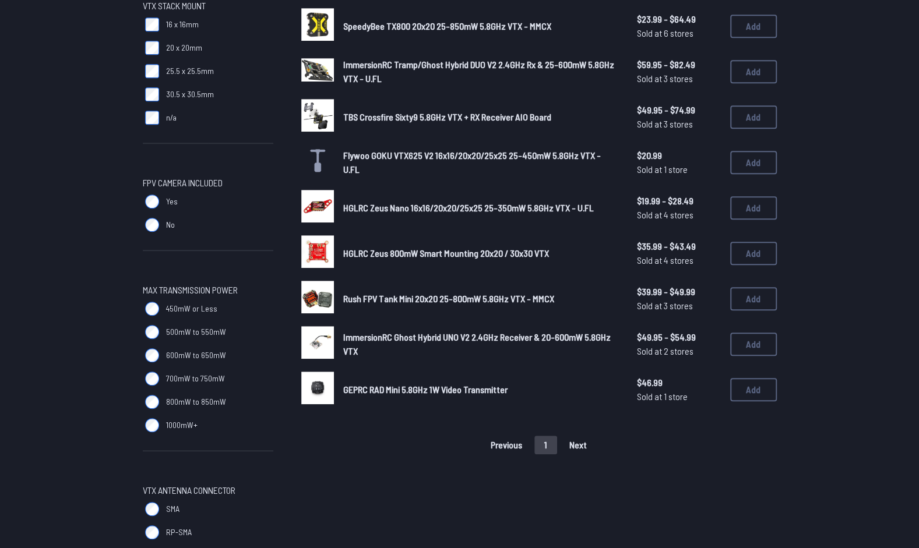
scroll to position [368, 0]
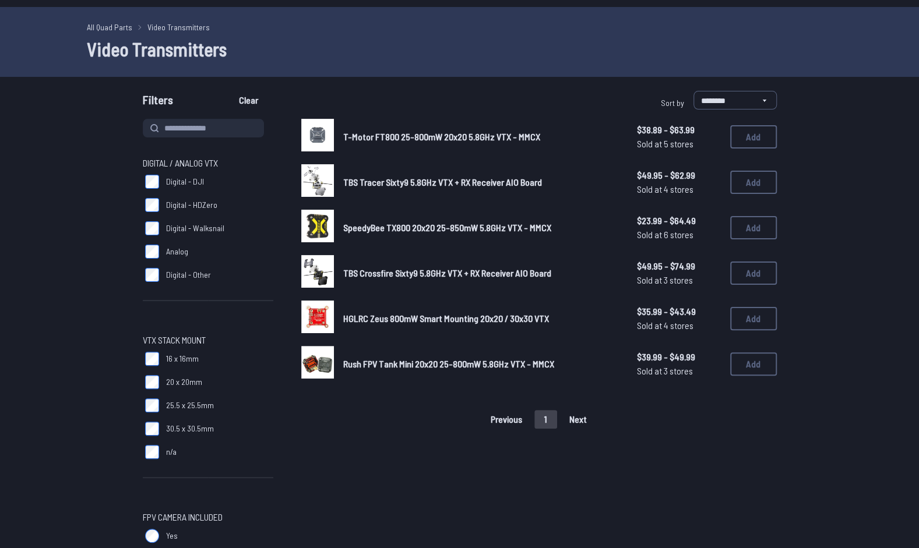
scroll to position [29, 0]
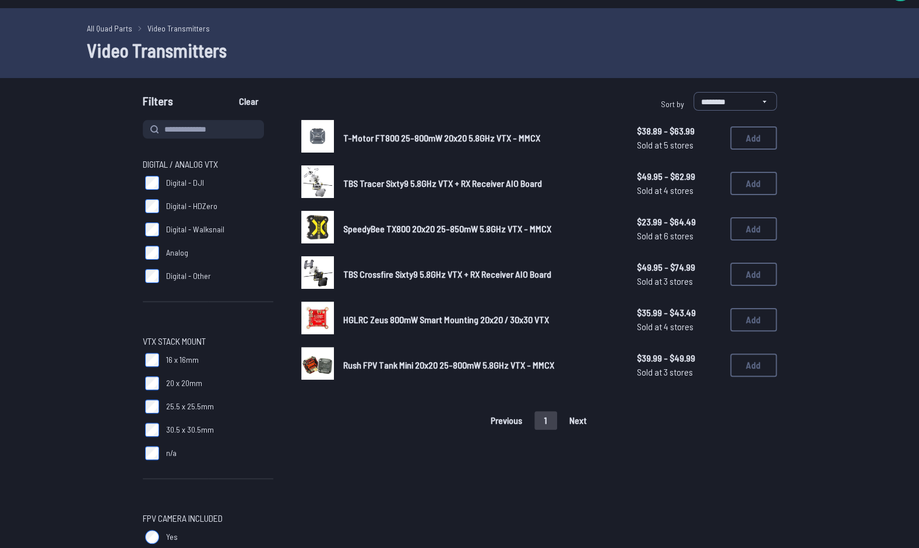
drag, startPoint x: 357, startPoint y: 373, endPoint x: 311, endPoint y: 458, distance: 96.5
click at [373, 226] on span "SpeedyBee TX800 20x20 25-850mW 5.8GHz VTX - MMCX" at bounding box center [447, 228] width 208 height 11
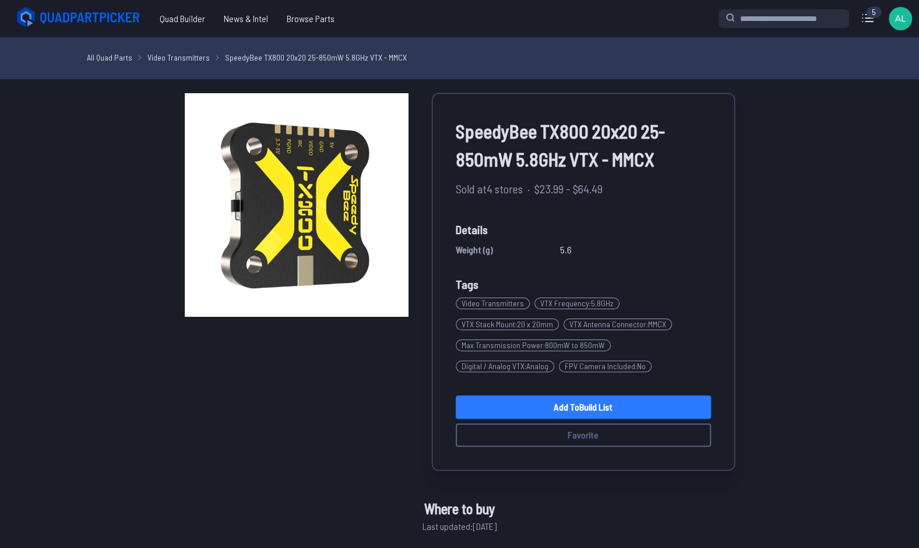
click at [618, 409] on link "Add to Build List" at bounding box center [583, 407] width 255 height 23
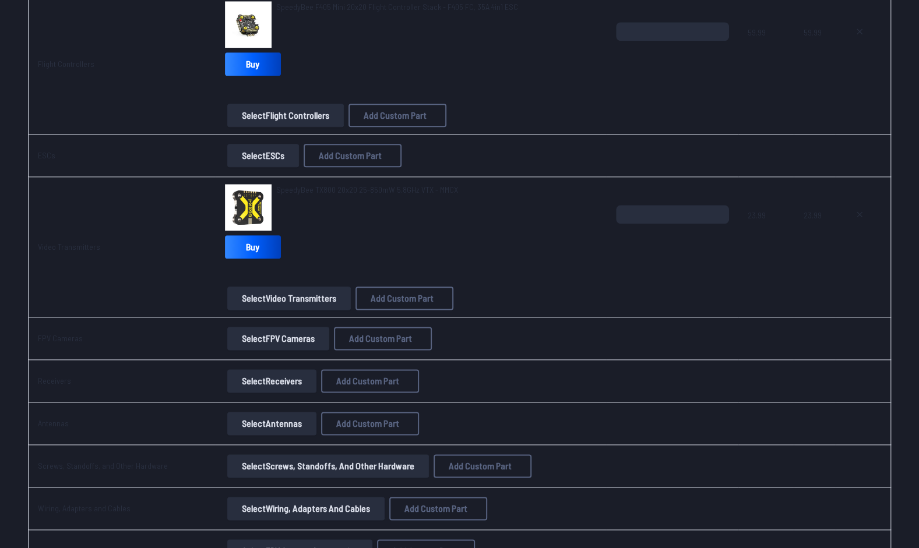
scroll to position [746, 0]
click at [251, 337] on button "Select FPV Cameras" at bounding box center [278, 337] width 102 height 23
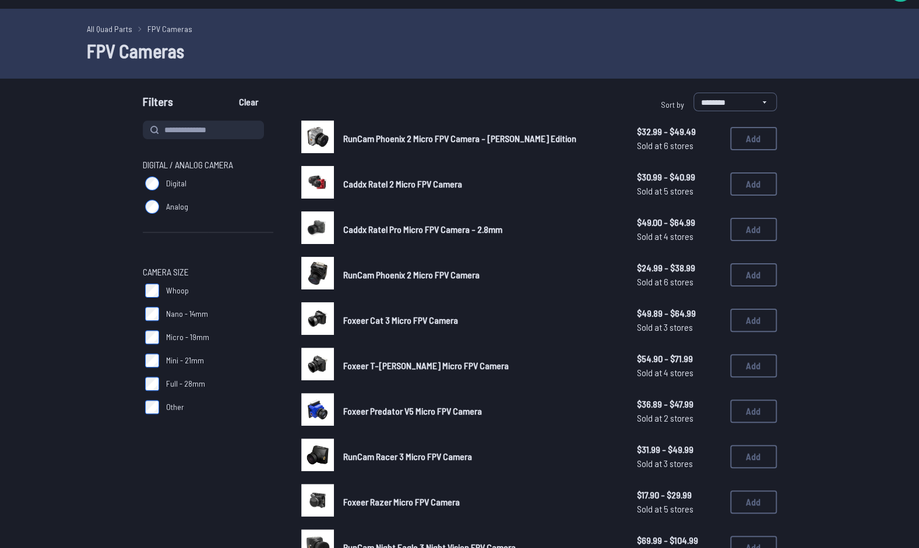
scroll to position [19, 0]
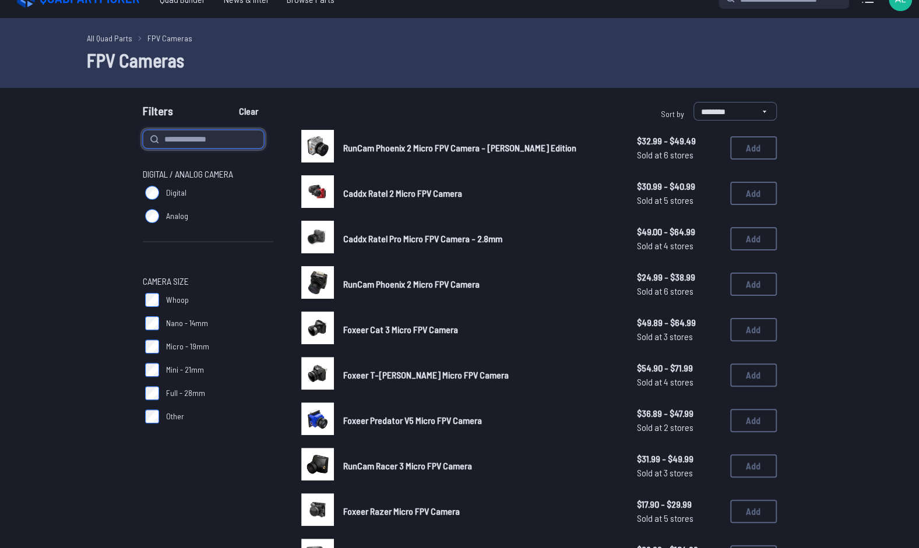
click at [194, 132] on input at bounding box center [203, 139] width 121 height 19
type input "******"
click at [229, 102] on button "Clear" at bounding box center [248, 111] width 39 height 19
type input "******"
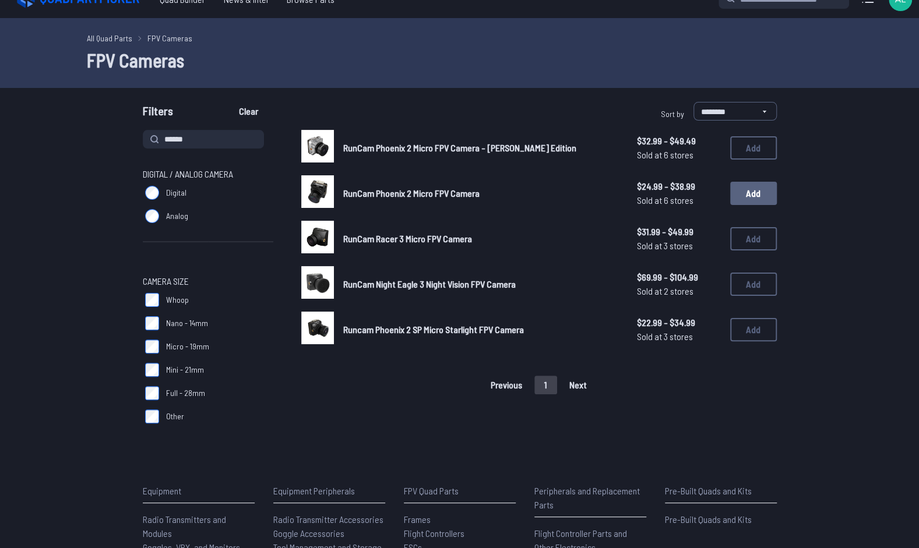
click at [752, 196] on button "Add" at bounding box center [753, 193] width 47 height 23
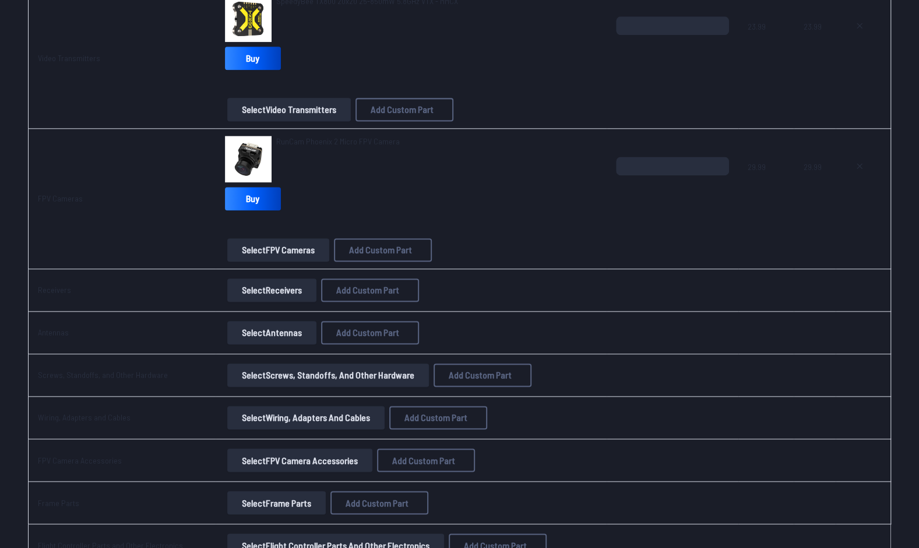
scroll to position [939, 0]
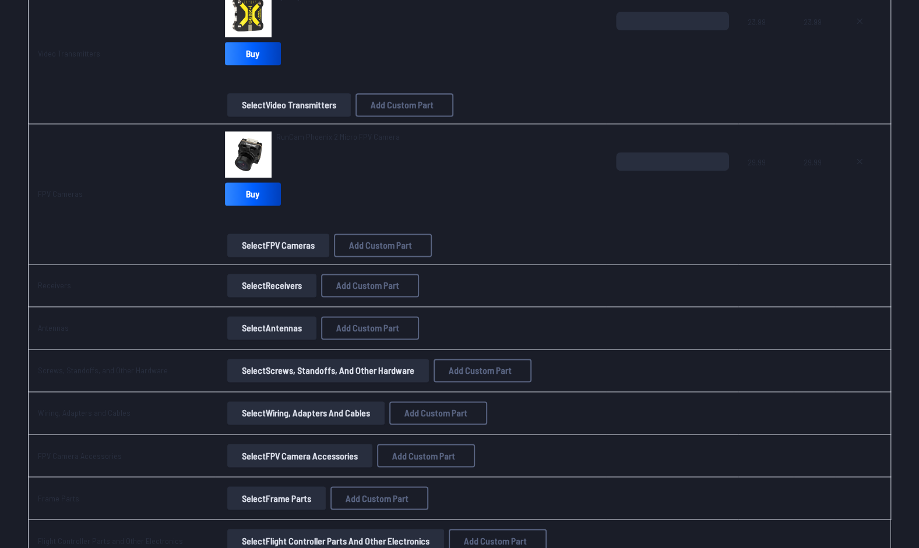
click at [258, 281] on button "Select Receivers" at bounding box center [271, 285] width 89 height 23
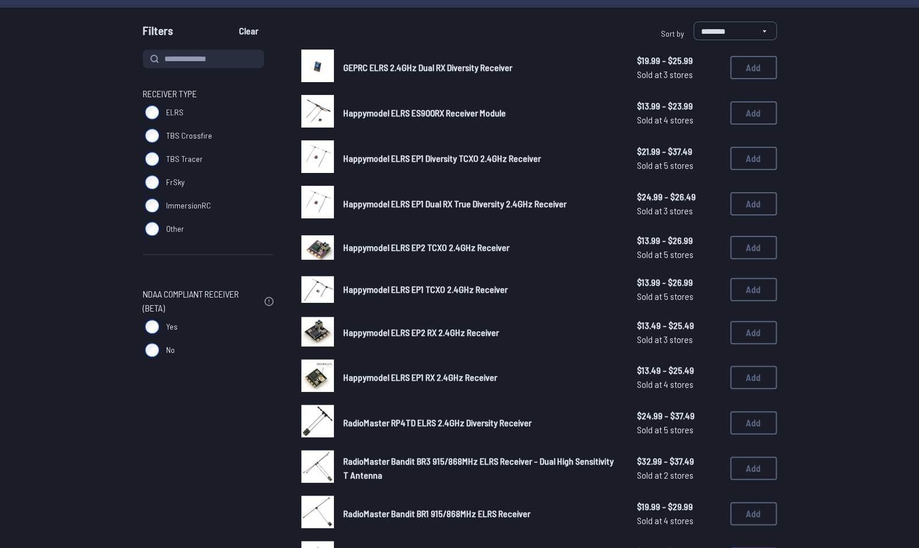
scroll to position [100, 0]
click at [745, 422] on button "Add" at bounding box center [753, 422] width 47 height 23
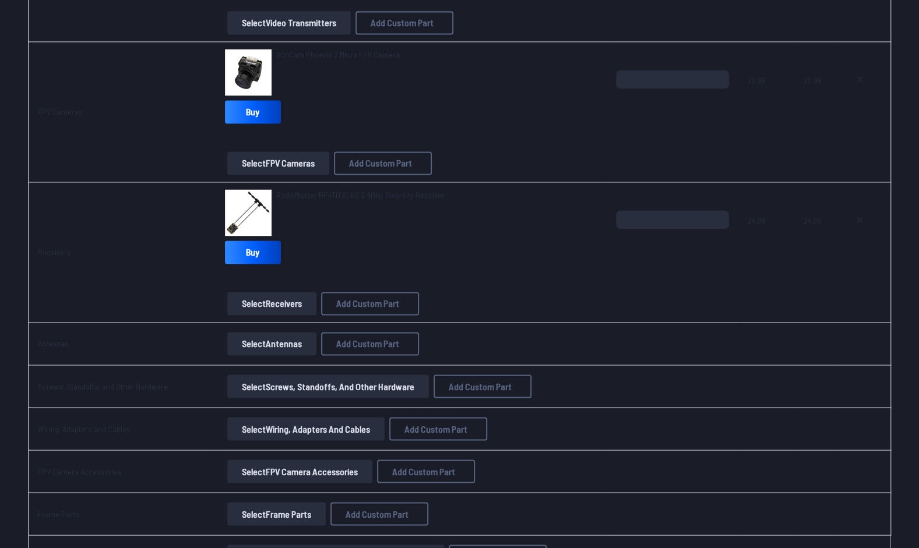
scroll to position [1023, 0]
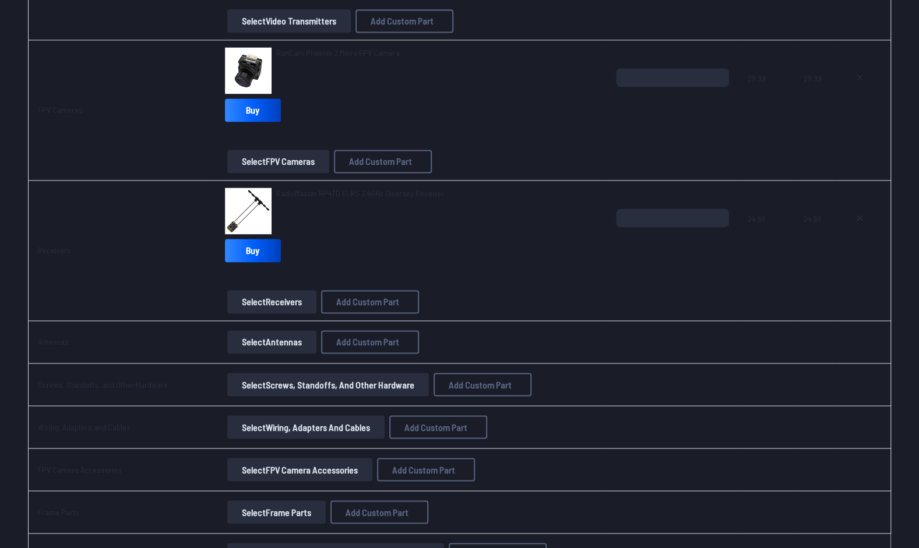
click at [238, 332] on button "Select Antennas" at bounding box center [271, 341] width 89 height 23
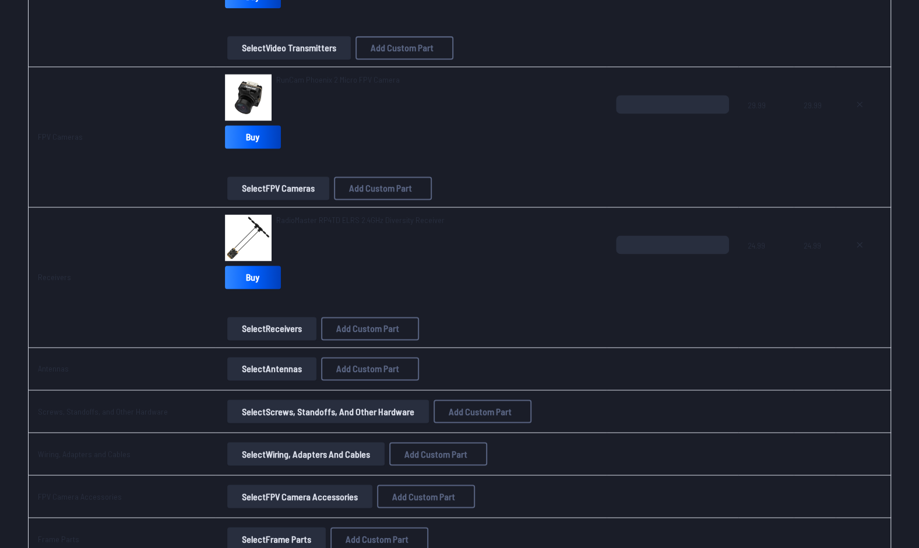
scroll to position [997, 0]
click at [261, 365] on button "Select Antennas" at bounding box center [271, 367] width 89 height 23
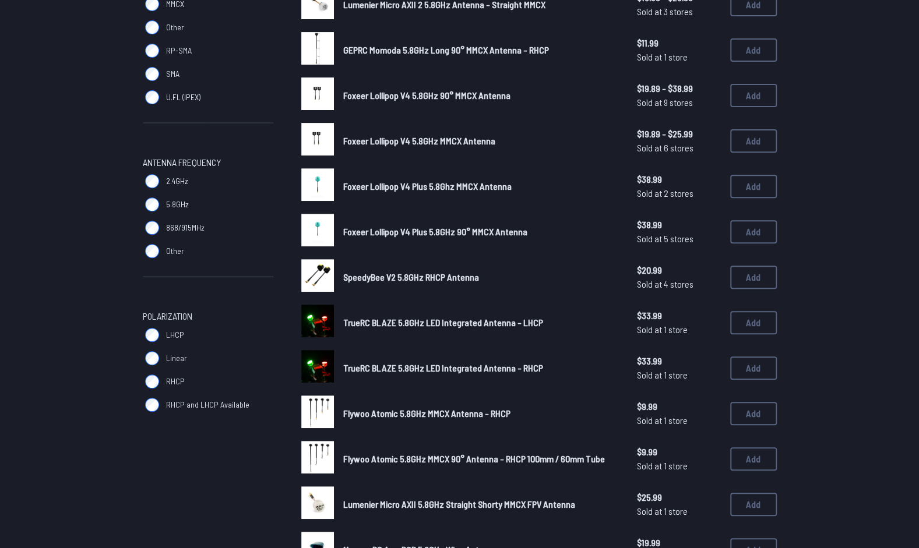
scroll to position [209, 0]
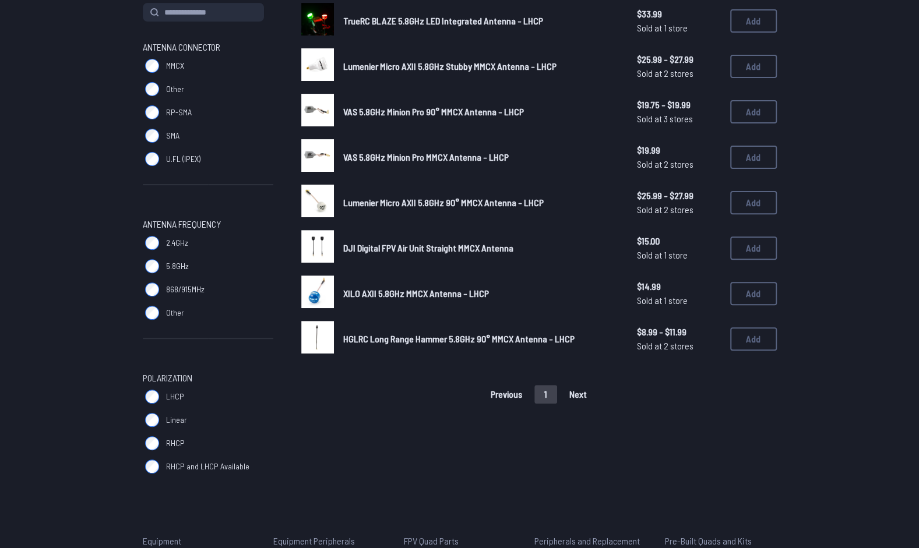
scroll to position [147, 0]
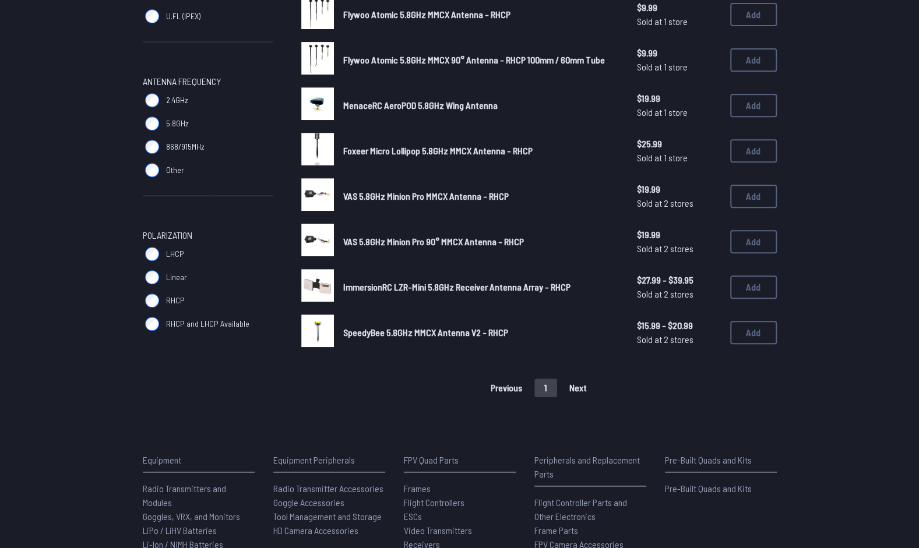
scroll to position [290, 0]
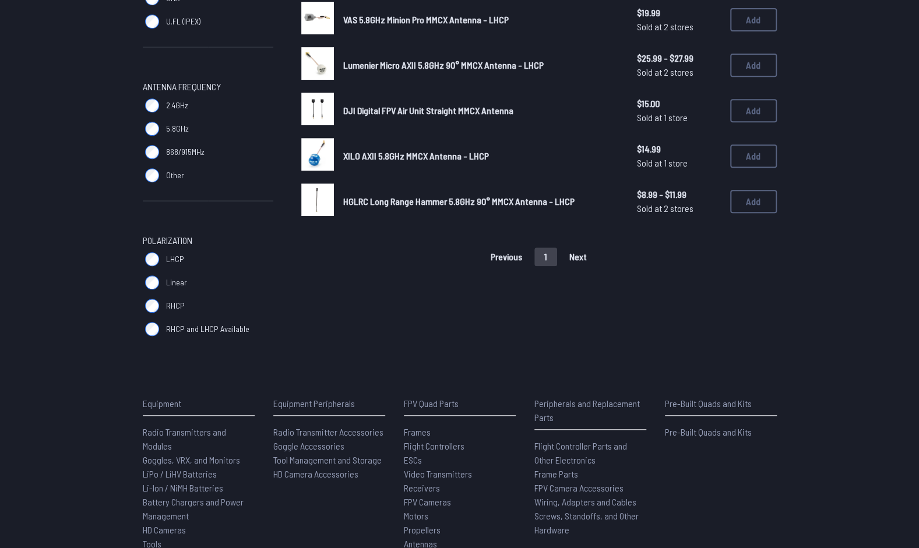
scroll to position [311, 0]
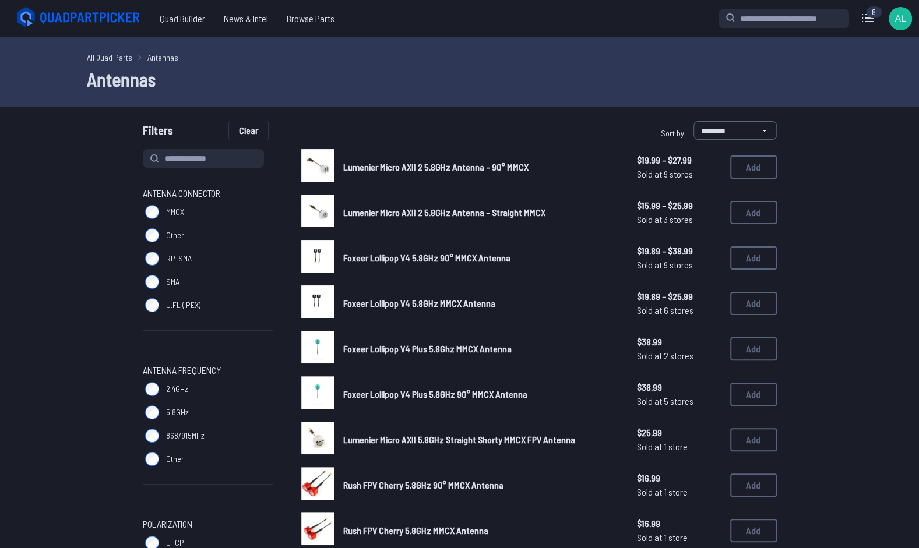
click at [251, 133] on button "Clear" at bounding box center [248, 130] width 39 height 19
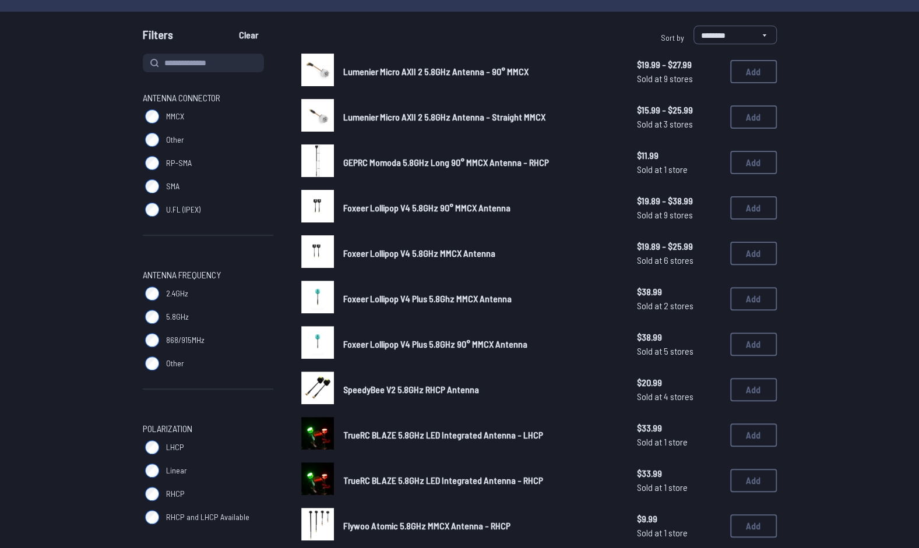
scroll to position [95, 0]
click at [442, 297] on span "Foxeer Lollipop V4 Plus 5.8Ghz MMCX Antenna" at bounding box center [427, 299] width 168 height 11
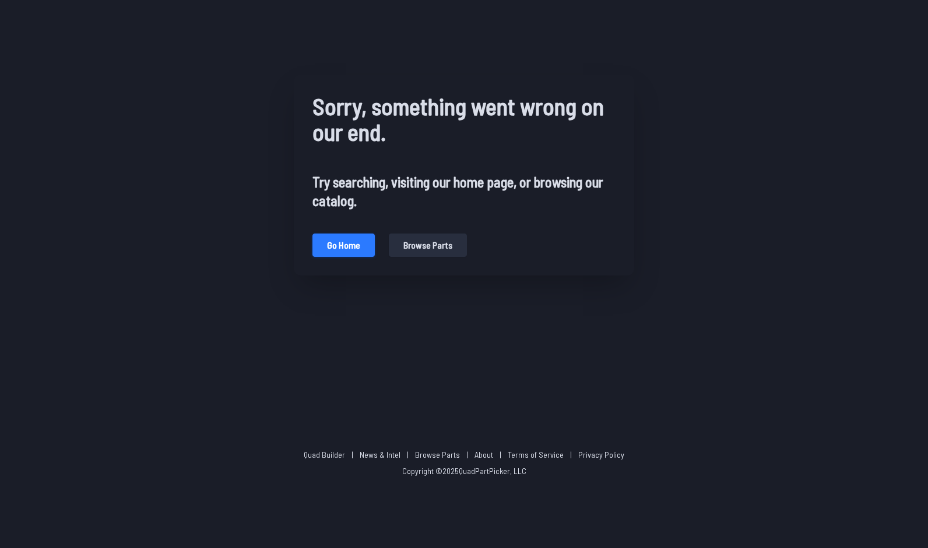
click at [349, 252] on button "Go home" at bounding box center [343, 245] width 62 height 23
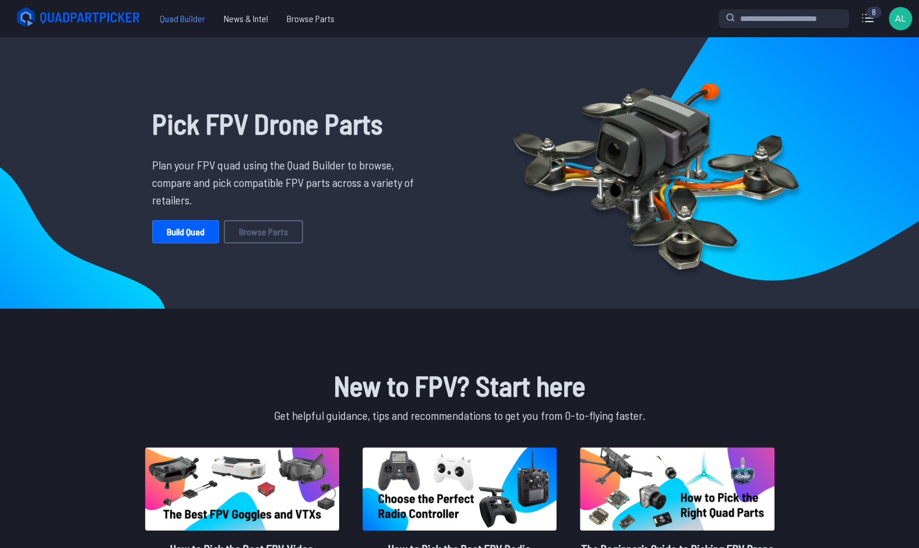
click at [171, 24] on span "Quad Builder" at bounding box center [182, 18] width 64 height 23
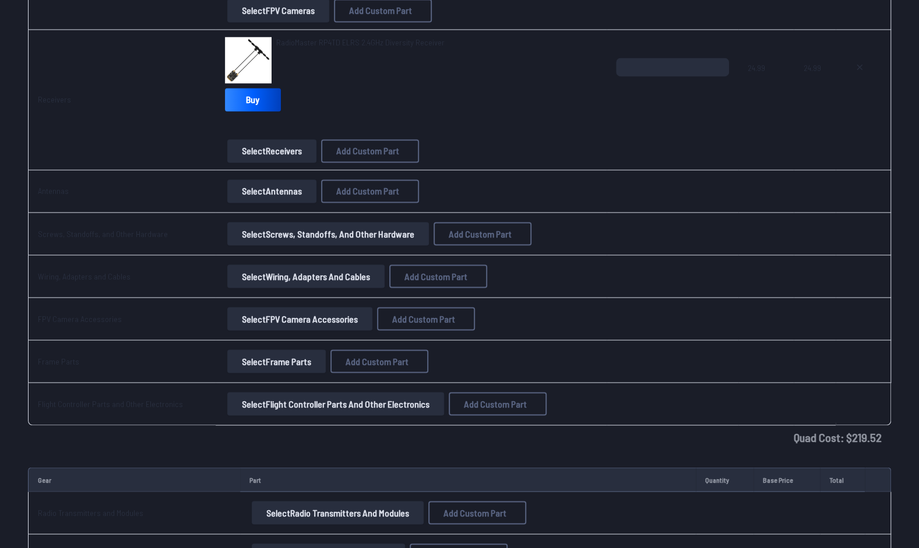
scroll to position [1177, 0]
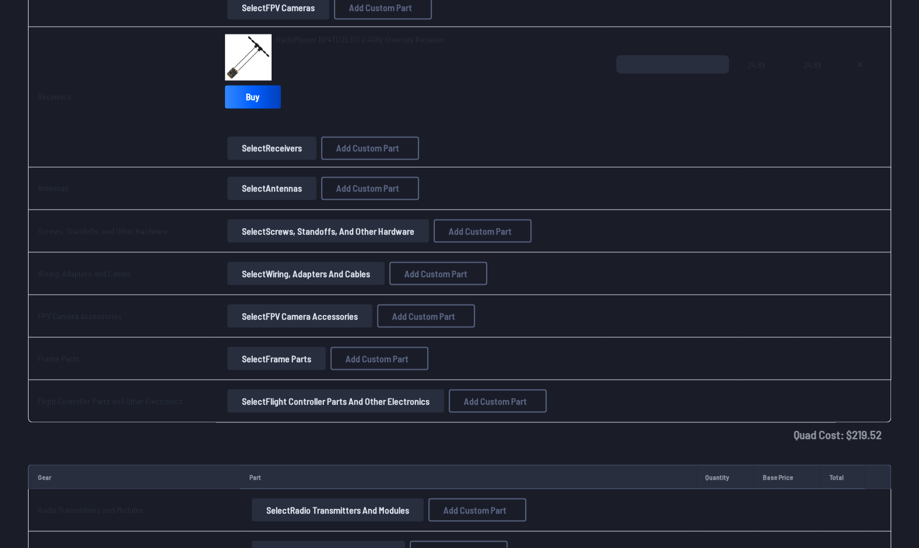
click at [235, 189] on button "Select Antennas" at bounding box center [271, 188] width 89 height 23
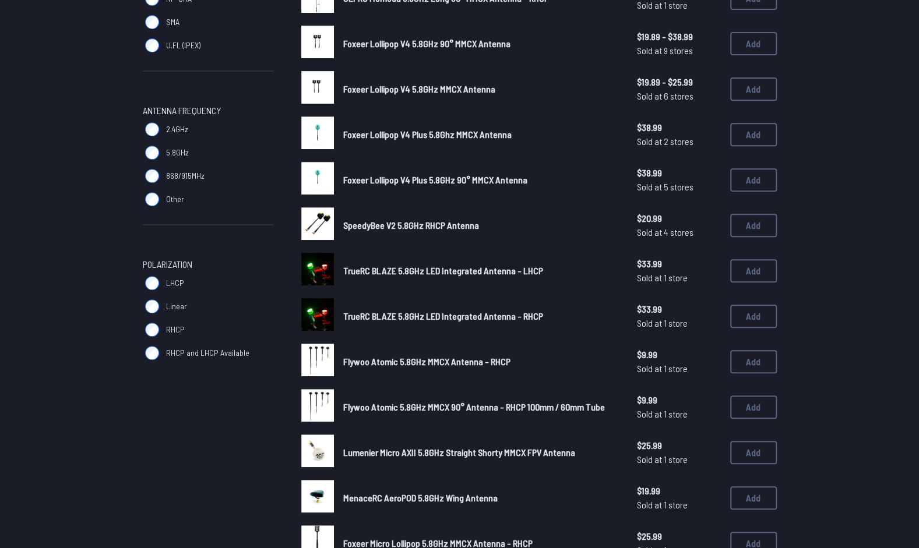
scroll to position [267, 0]
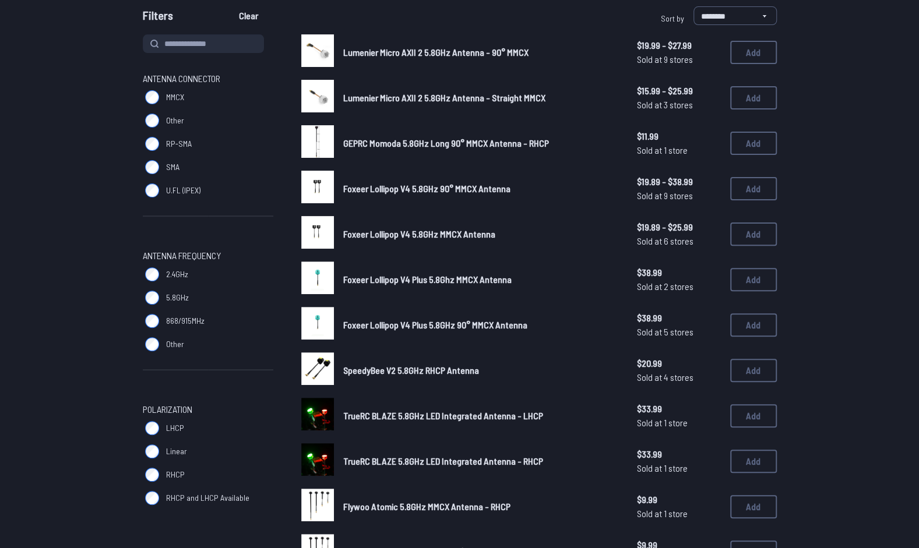
scroll to position [115, 0]
click at [403, 279] on span "Foxeer Lollipop V4 Plus 5.8Ghz MMCX Antenna" at bounding box center [427, 278] width 168 height 11
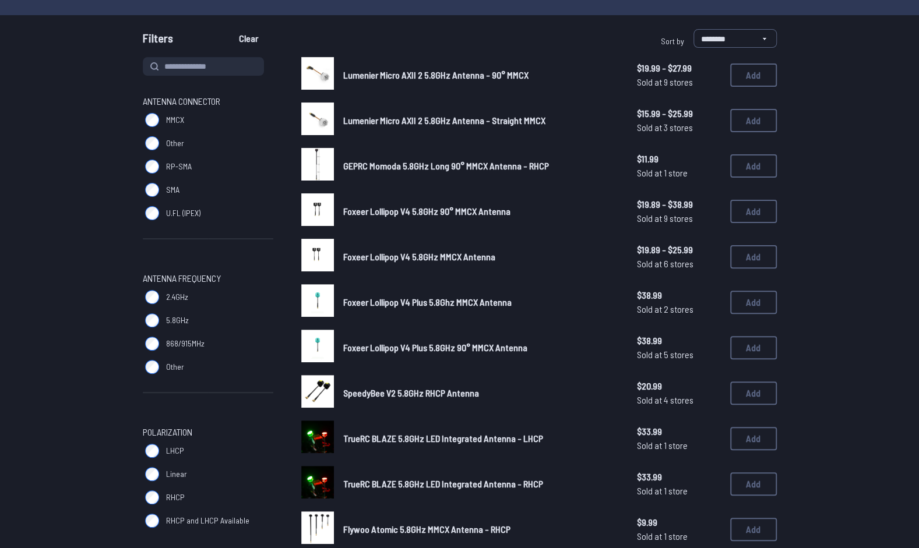
scroll to position [92, 0]
click at [369, 349] on span "Foxeer Lollipop V4 Plus 5.8GHz 90° MMCX Antenna" at bounding box center [435, 348] width 184 height 11
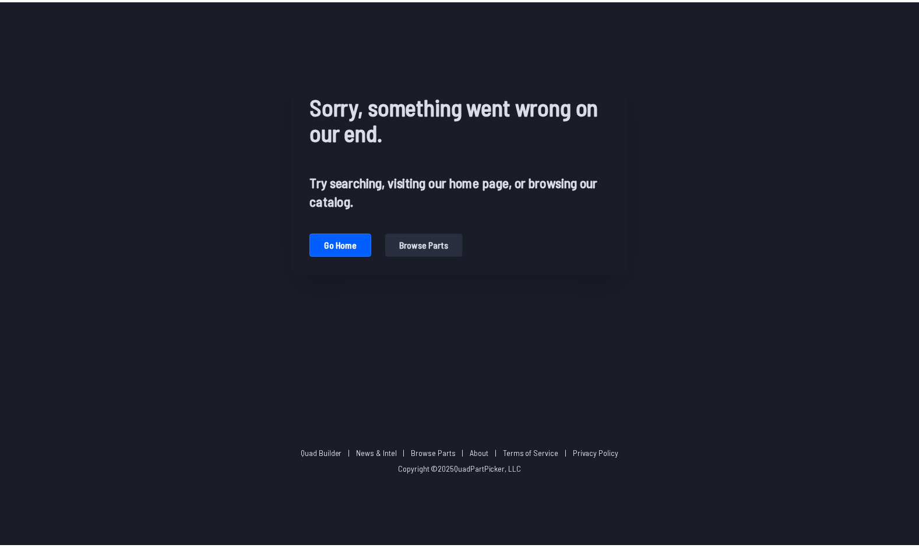
scroll to position [92, 0]
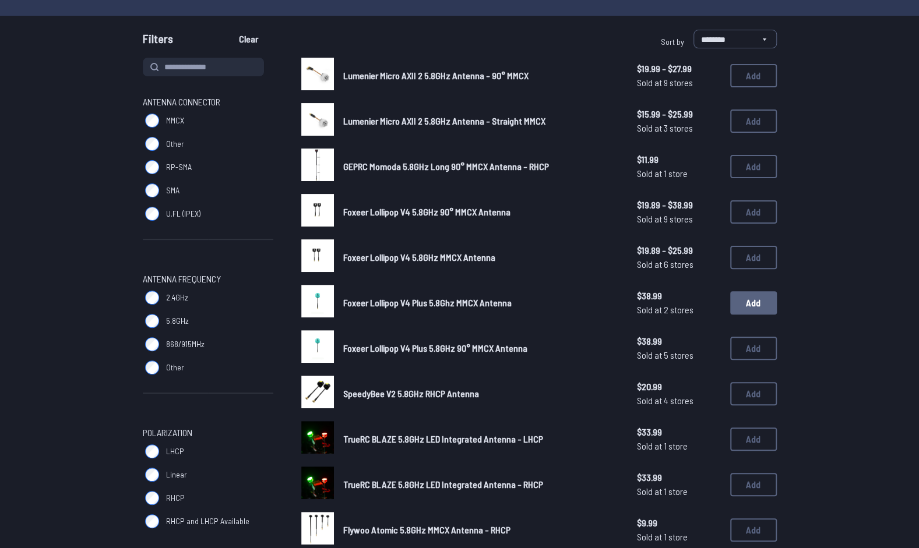
click at [762, 308] on button "Add" at bounding box center [753, 302] width 47 height 23
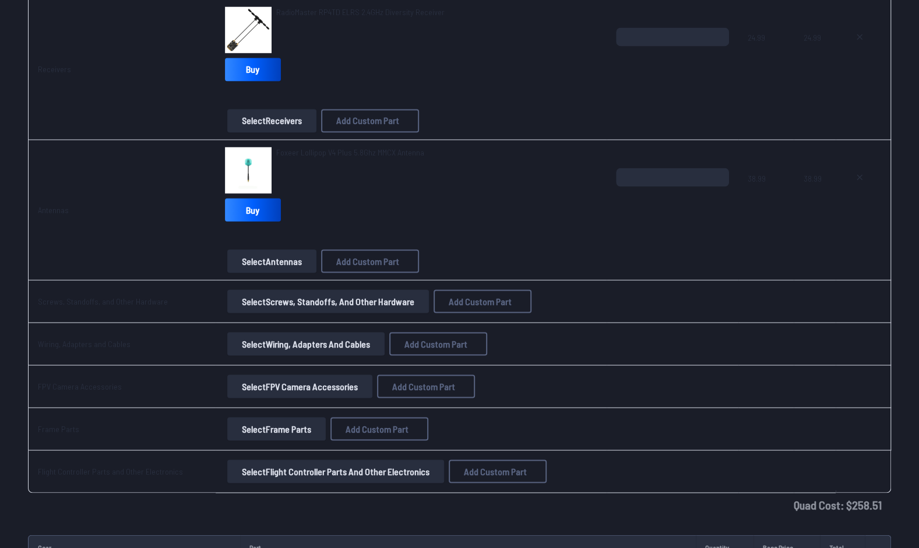
scroll to position [1209, 0]
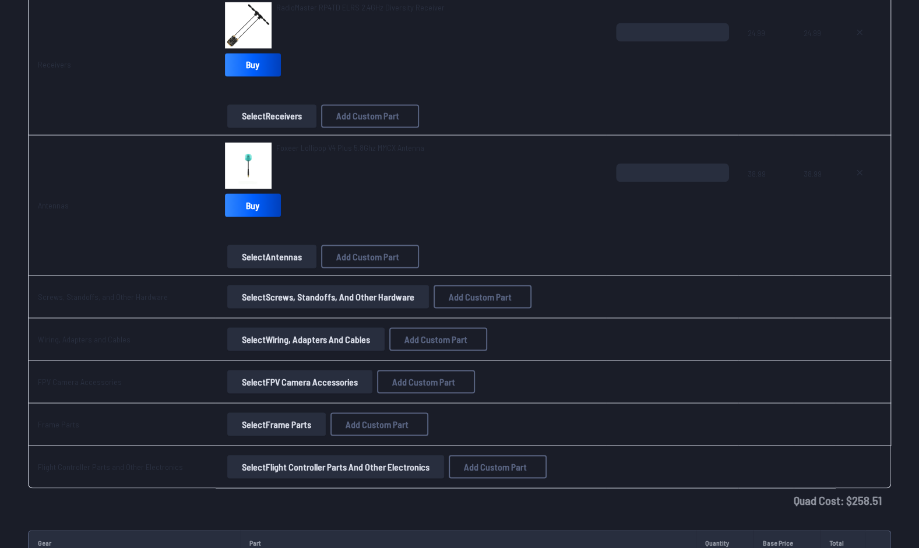
click at [424, 364] on td "Select FPV Camera Accessories Add Custom Part Add Custom Part Part name* Brand …" at bounding box center [411, 382] width 391 height 43
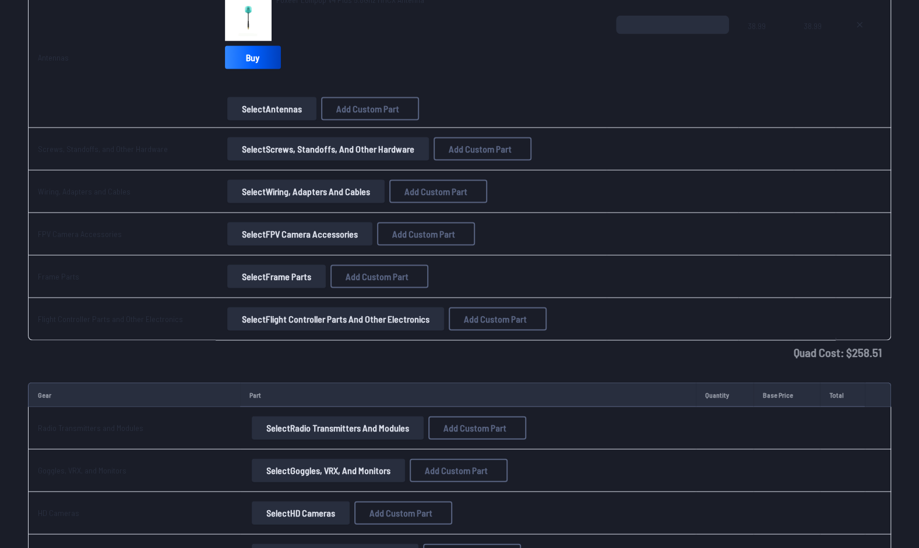
scroll to position [1357, 0]
click at [283, 230] on button "Select FPV Camera Accessories" at bounding box center [299, 232] width 145 height 23
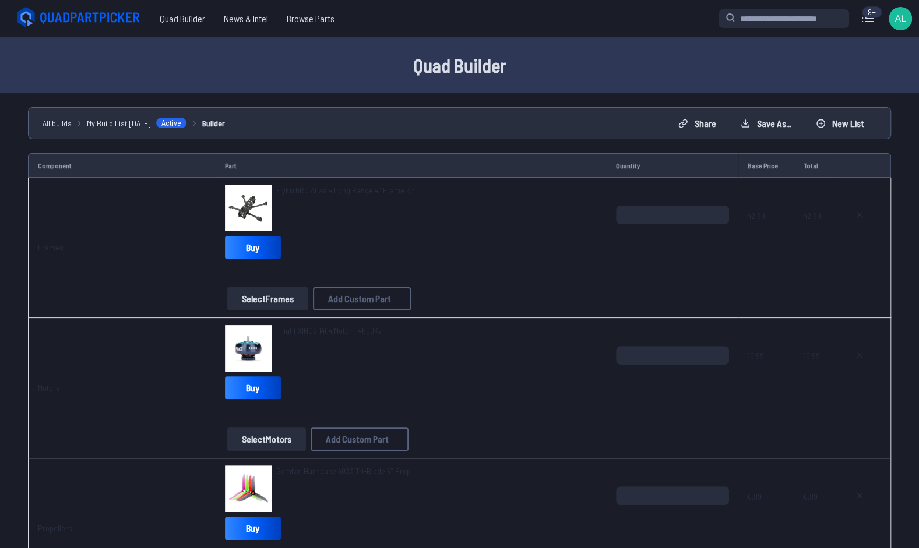
scroll to position [1357, 0]
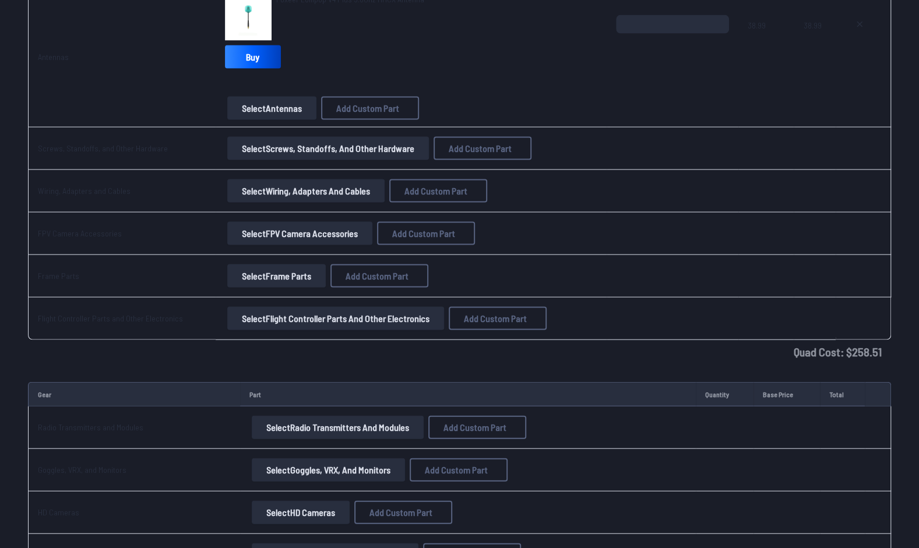
click at [332, 322] on button "Select Flight Controller Parts and Other Electronics" at bounding box center [335, 318] width 217 height 23
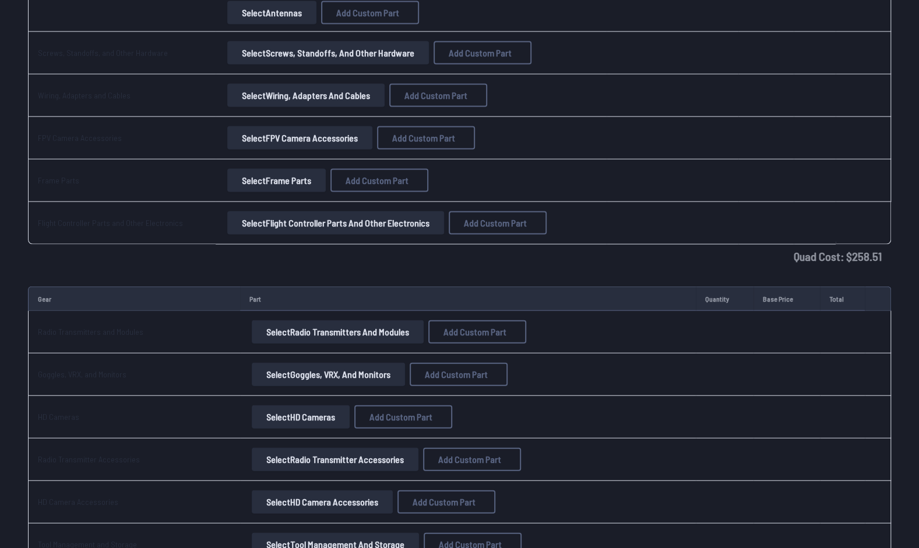
scroll to position [1453, 0]
click at [298, 324] on button "Select Radio Transmitters and Modules" at bounding box center [338, 331] width 172 height 23
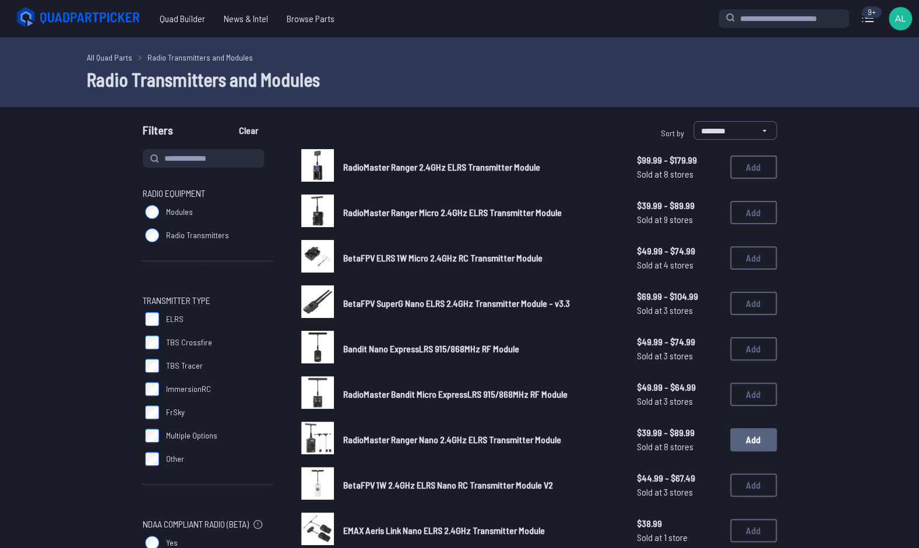
click at [758, 441] on button "Add" at bounding box center [753, 439] width 47 height 23
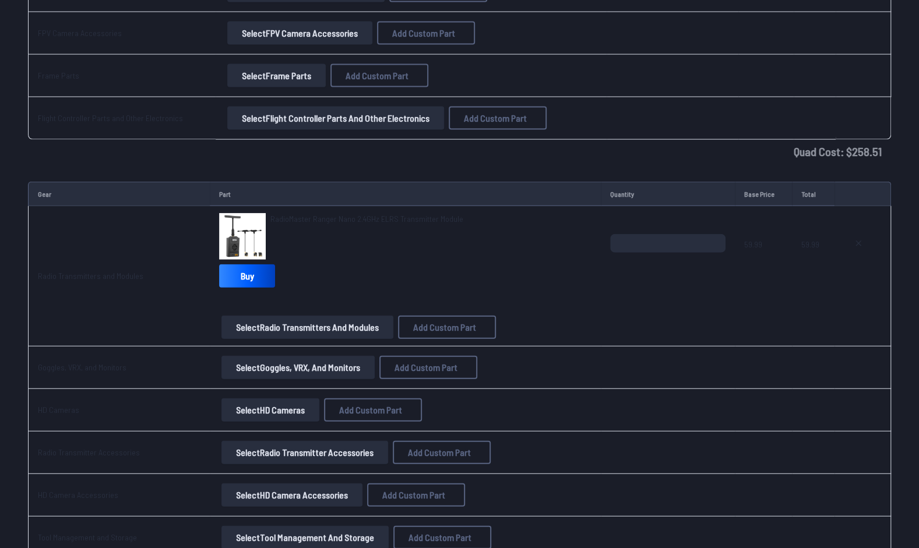
scroll to position [1559, 0]
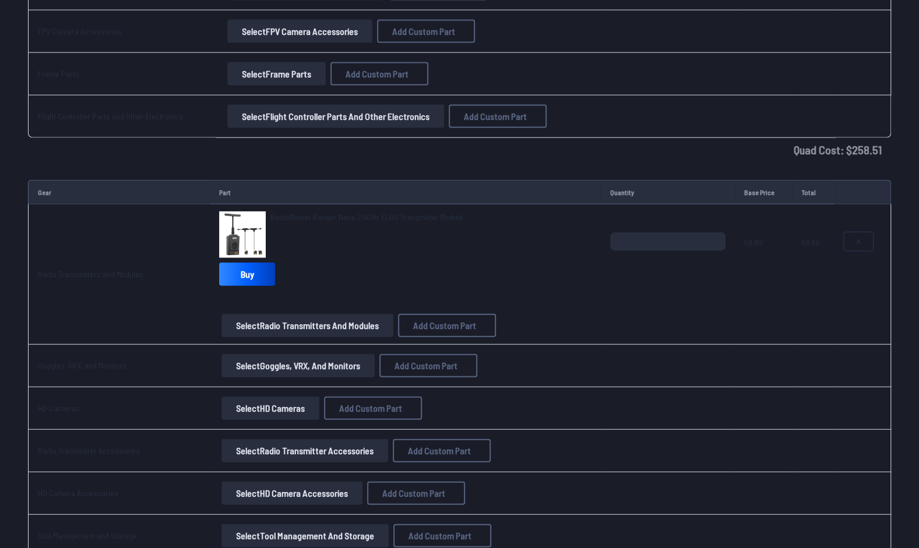
click at [862, 237] on icon at bounding box center [858, 241] width 9 height 9
type textarea "**********"
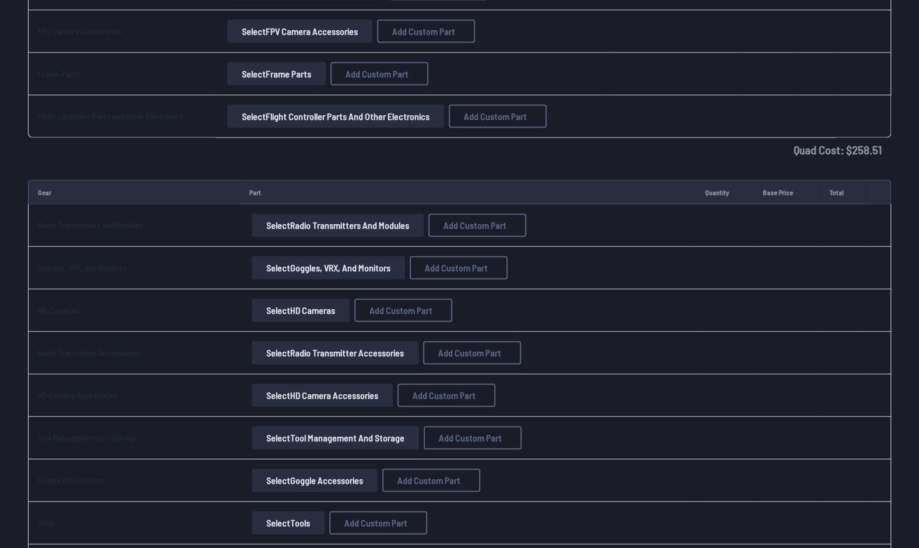
click at [318, 214] on button "Select Radio Transmitters and Modules" at bounding box center [338, 225] width 172 height 23
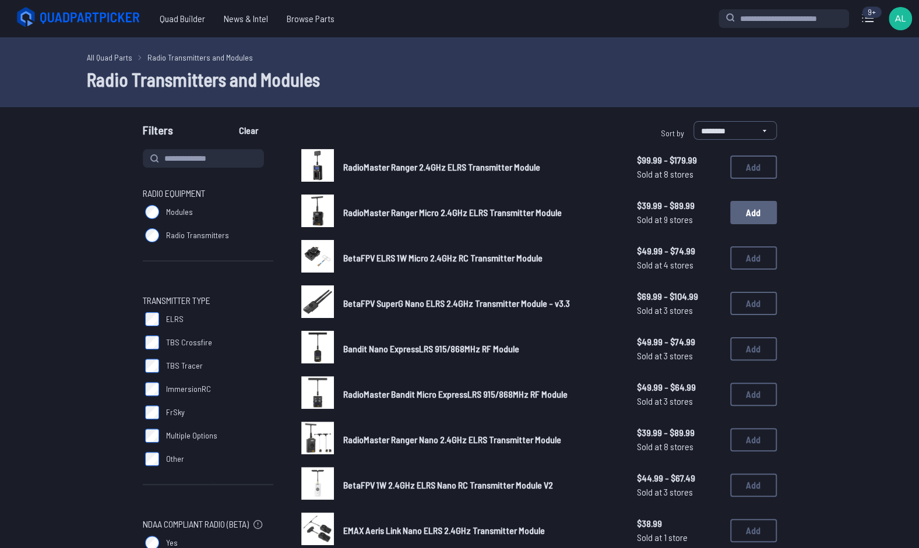
click at [756, 207] on button "Add" at bounding box center [753, 212] width 47 height 23
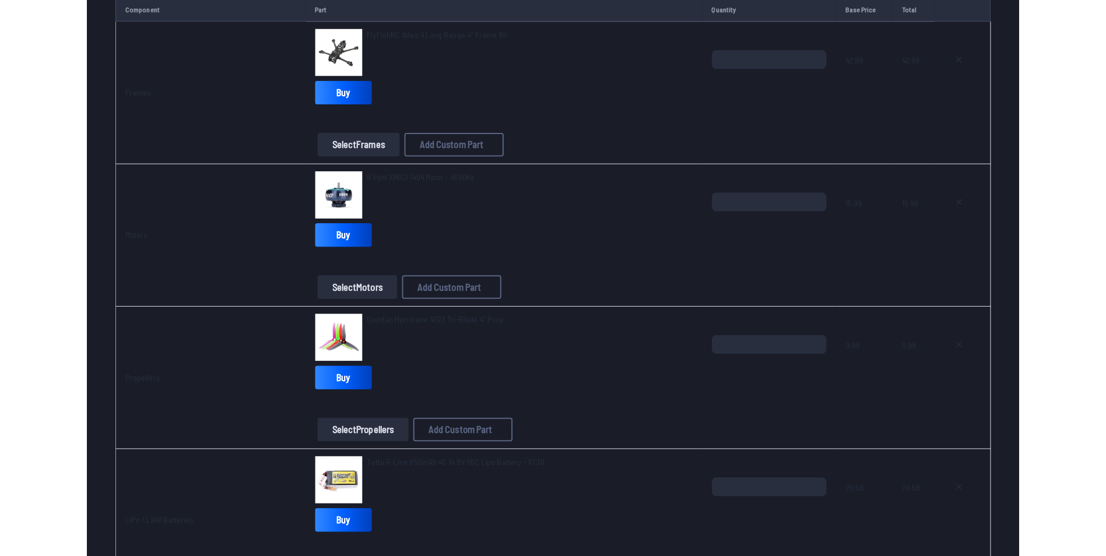
scroll to position [159, 0]
